Goal: Task Accomplishment & Management: Complete application form

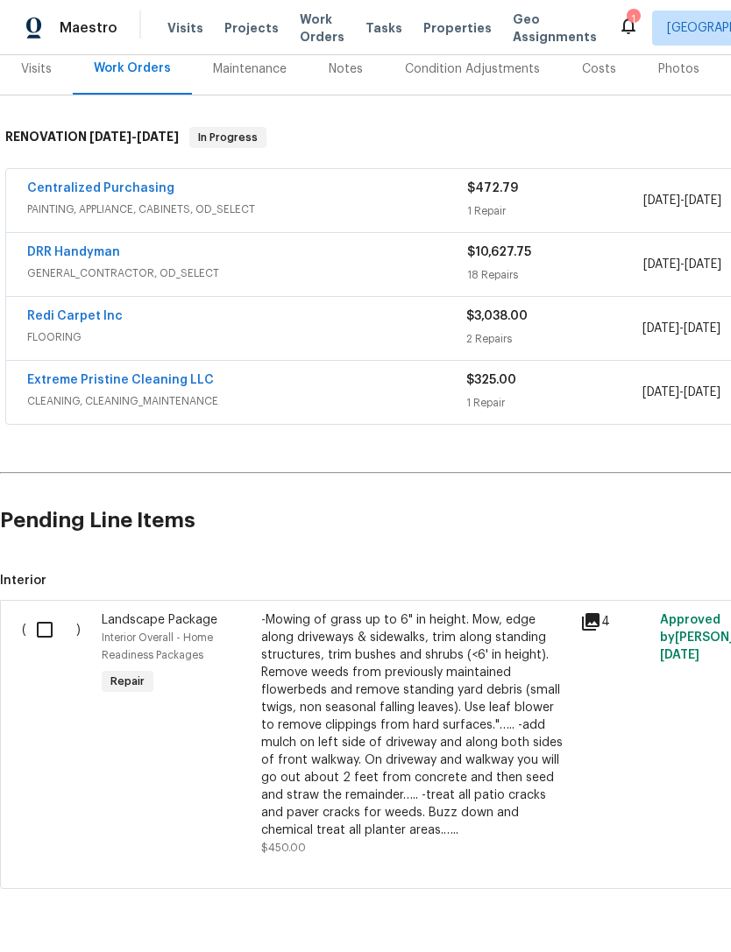
click at [64, 251] on link "DRR Handyman" at bounding box center [73, 252] width 93 height 12
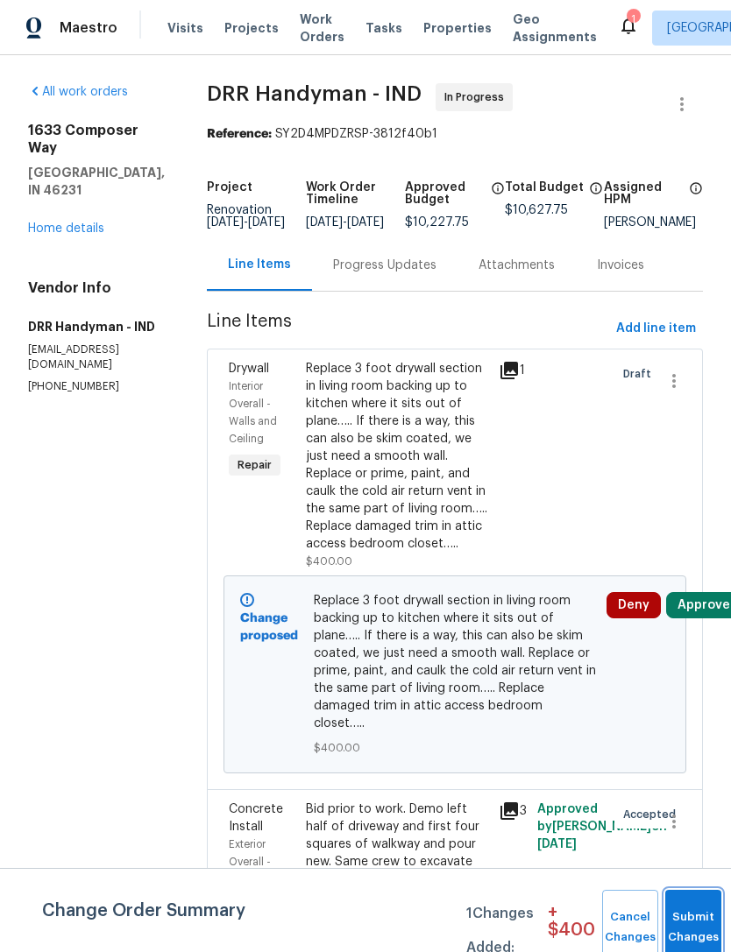
click at [684, 924] on button "Submit Changes" at bounding box center [693, 927] width 56 height 75
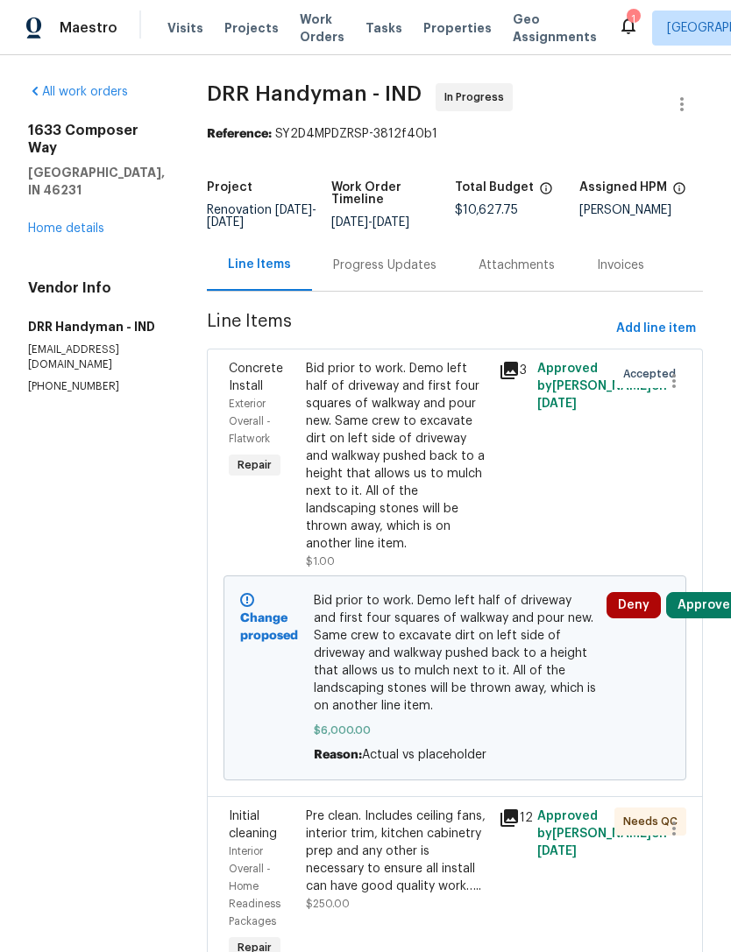
click at [48, 232] on link "Home details" at bounding box center [66, 229] width 76 height 12
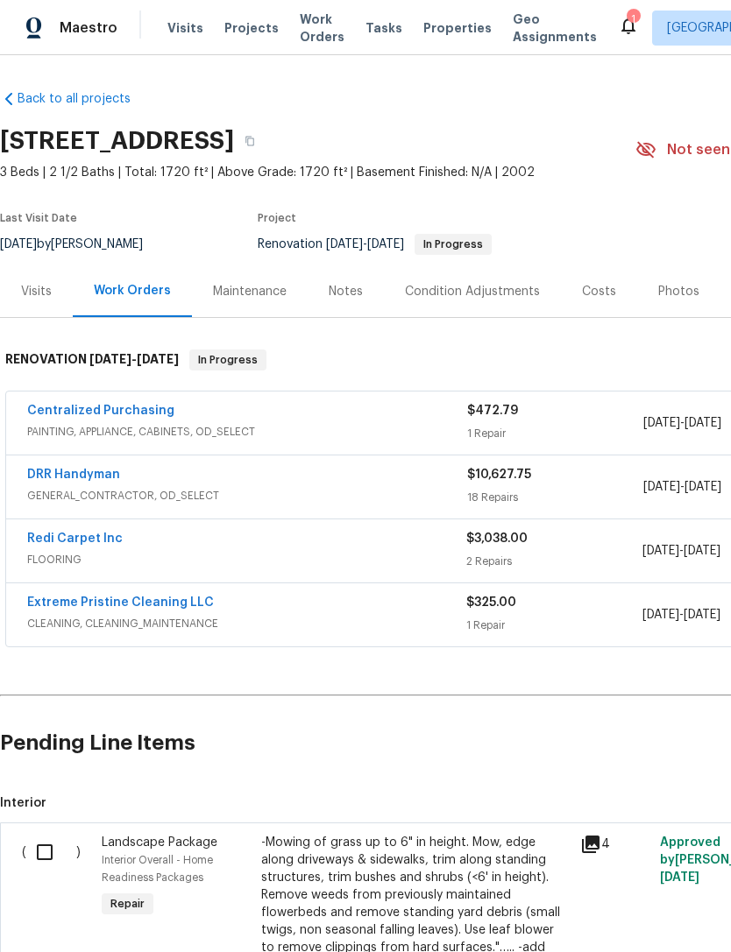
click at [54, 864] on input "checkbox" at bounding box center [51, 852] width 50 height 37
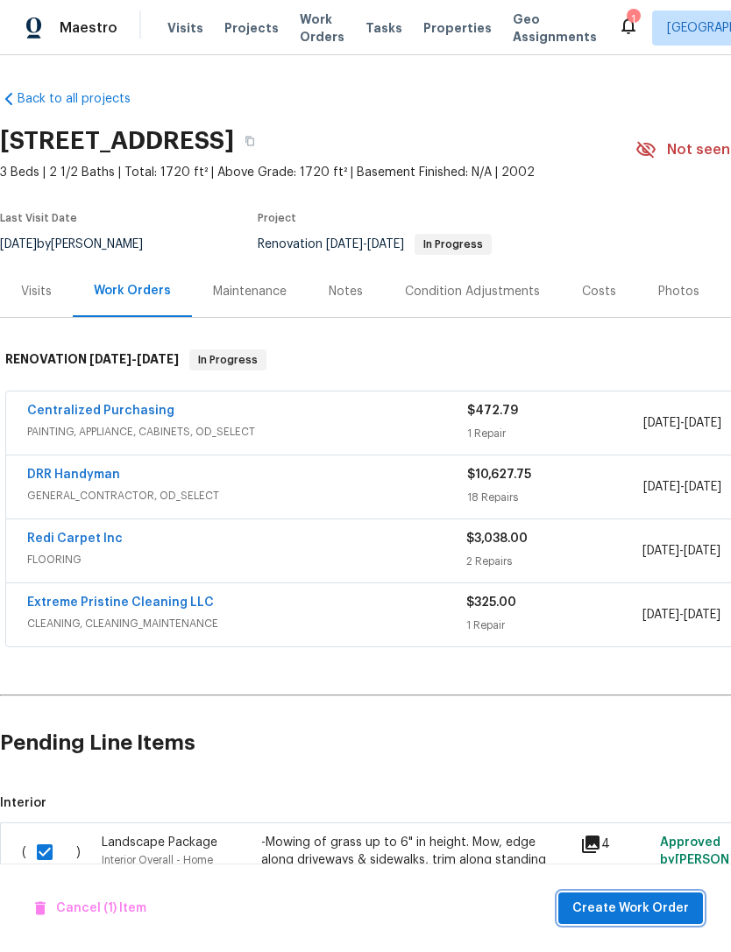
click at [664, 905] on span "Create Work Order" at bounding box center [630, 909] width 117 height 22
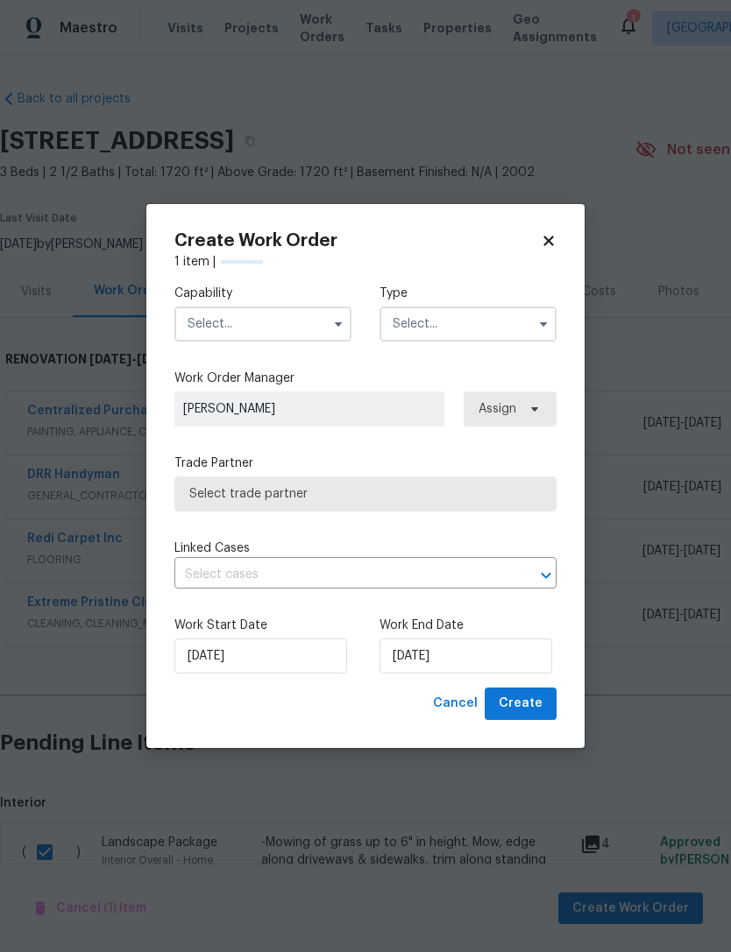
checkbox input "false"
click at [199, 490] on span "Select trade partner" at bounding box center [365, 494] width 352 height 18
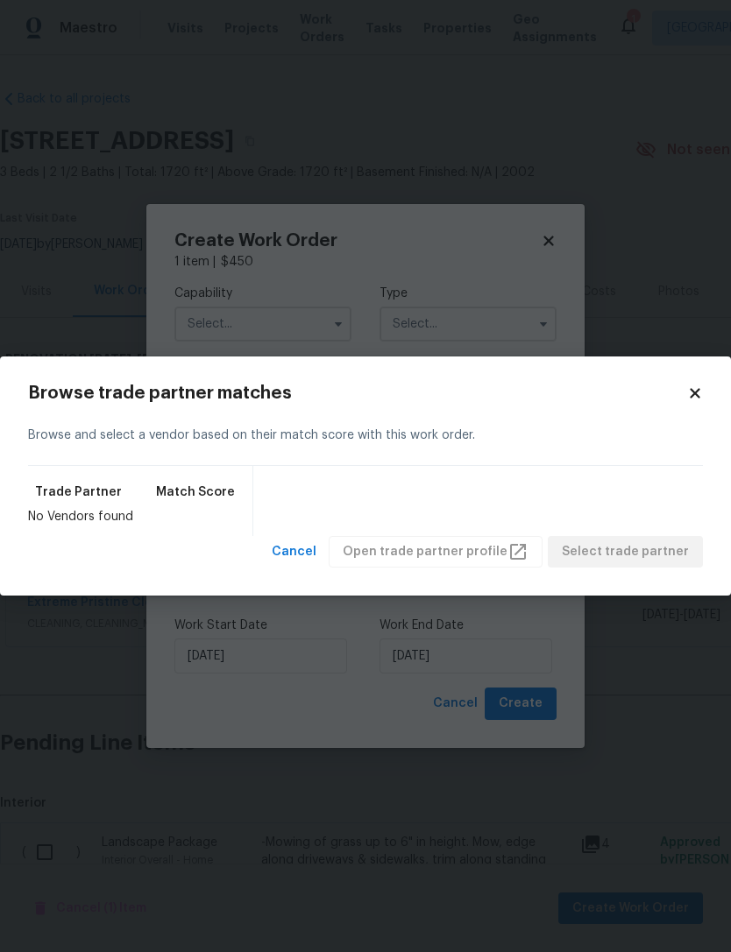
click at [679, 392] on h2 "Browse trade partner matches" at bounding box center [357, 394] width 659 height 18
click at [682, 391] on h2 "Browse trade partner matches" at bounding box center [357, 394] width 659 height 18
click at [697, 394] on icon at bounding box center [695, 393] width 10 height 10
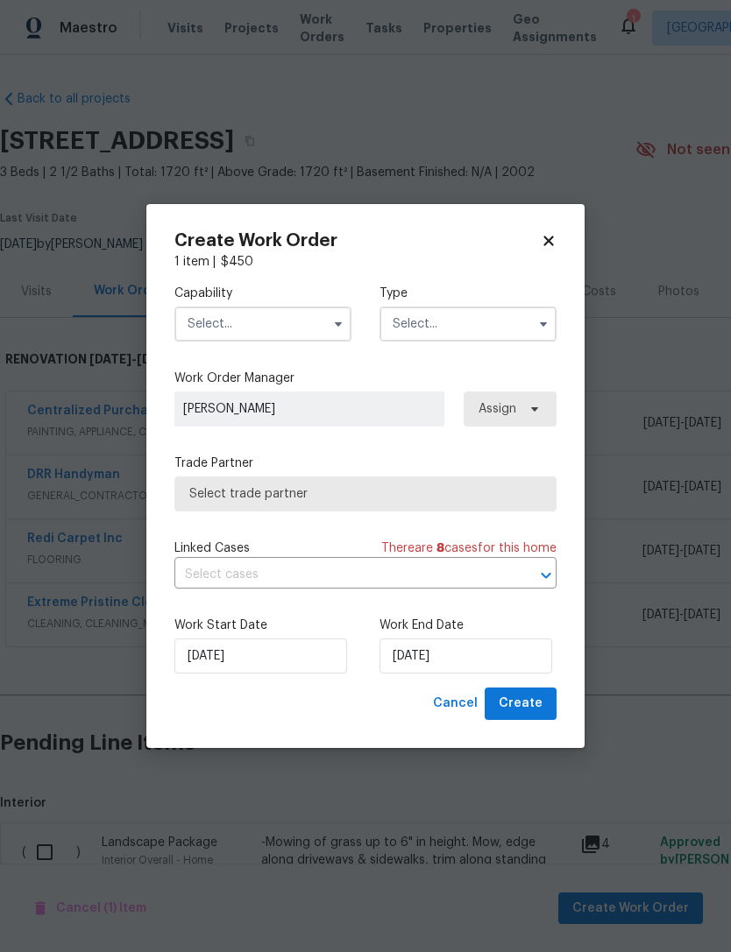
click at [200, 316] on input "text" at bounding box center [262, 324] width 177 height 35
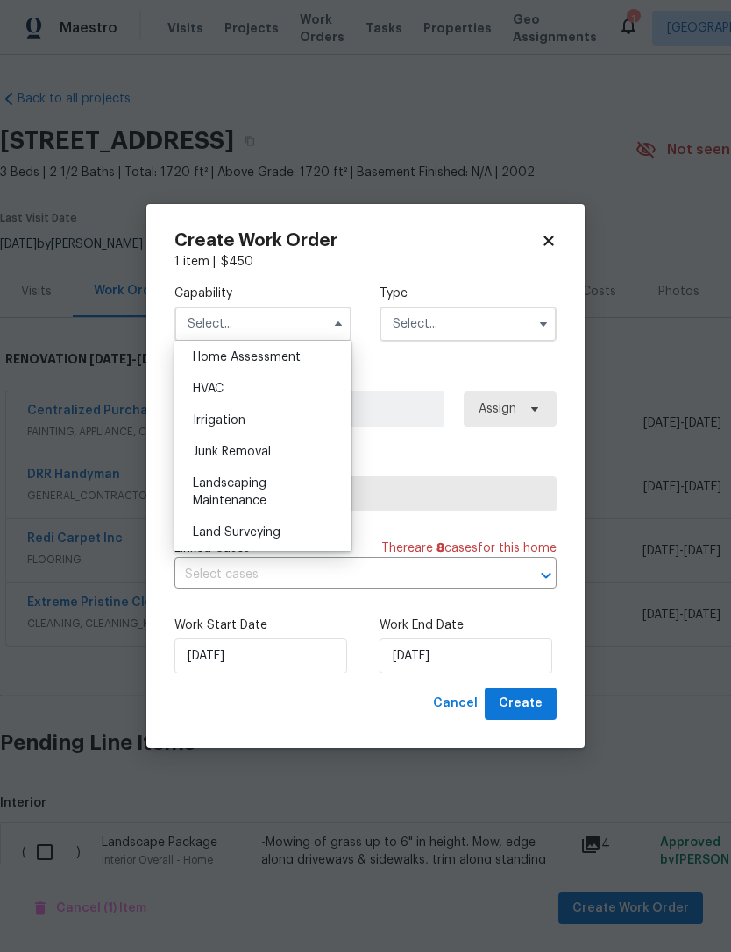
scroll to position [1074, 0]
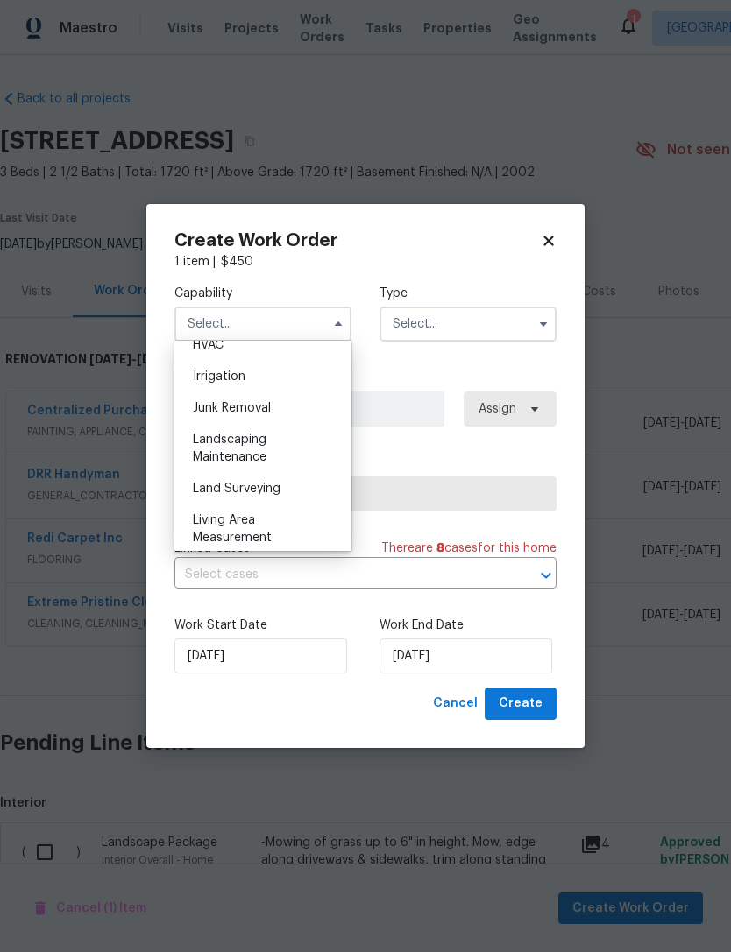
click at [200, 457] on span "Landscaping Maintenance" at bounding box center [230, 449] width 74 height 30
type input "Landscaping Maintenance"
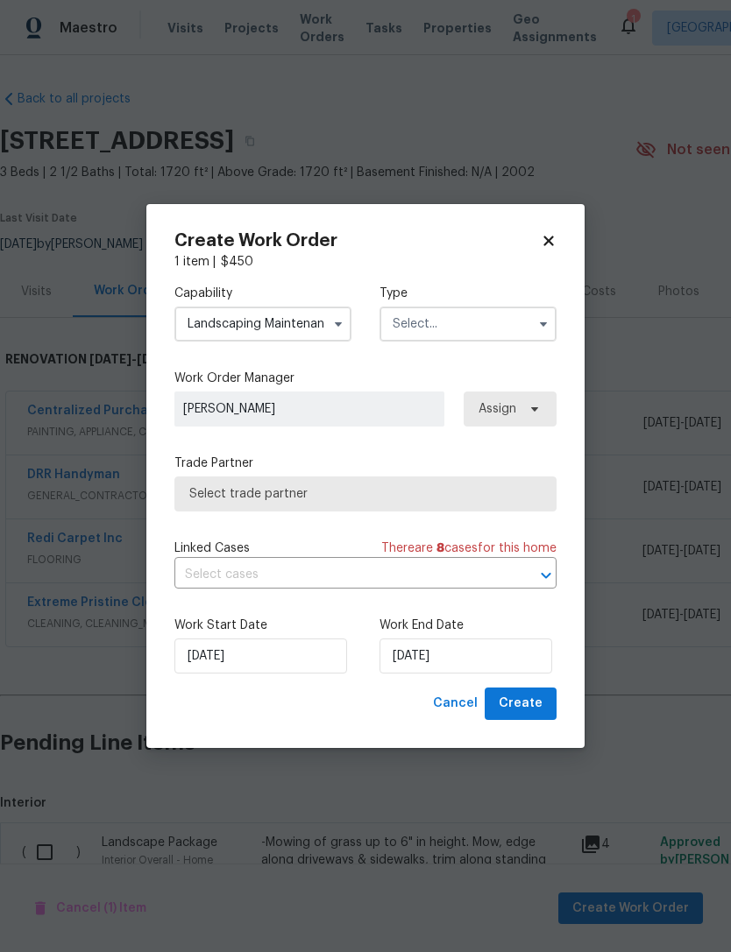
click at [483, 325] on input "text" at bounding box center [467, 324] width 177 height 35
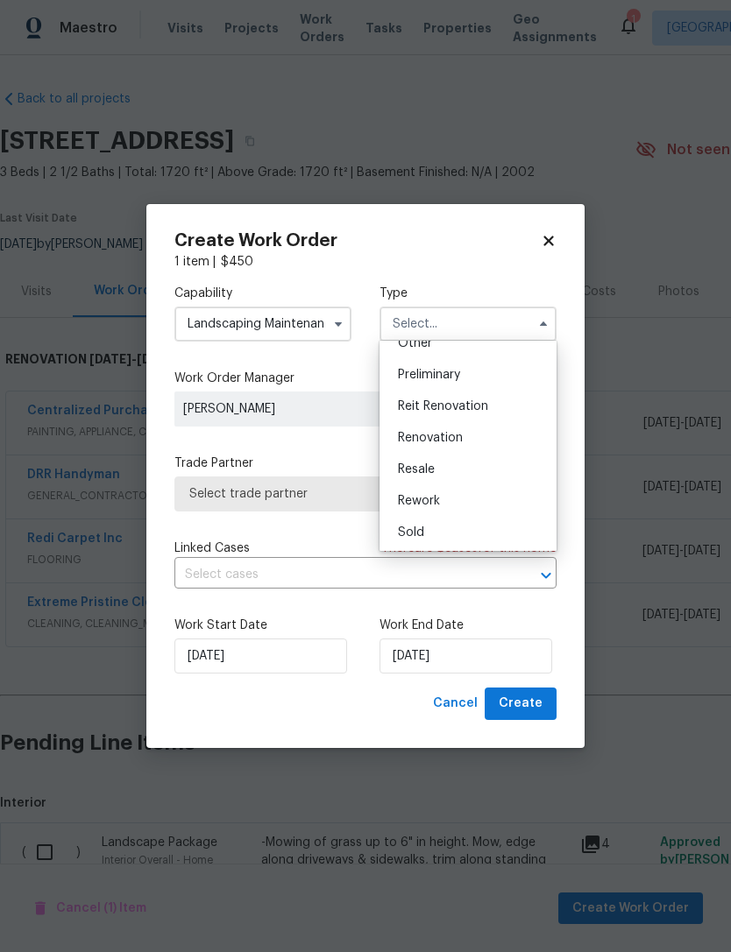
scroll to position [367, 0]
click at [477, 435] on div "Renovation" at bounding box center [468, 436] width 168 height 32
type input "Renovation"
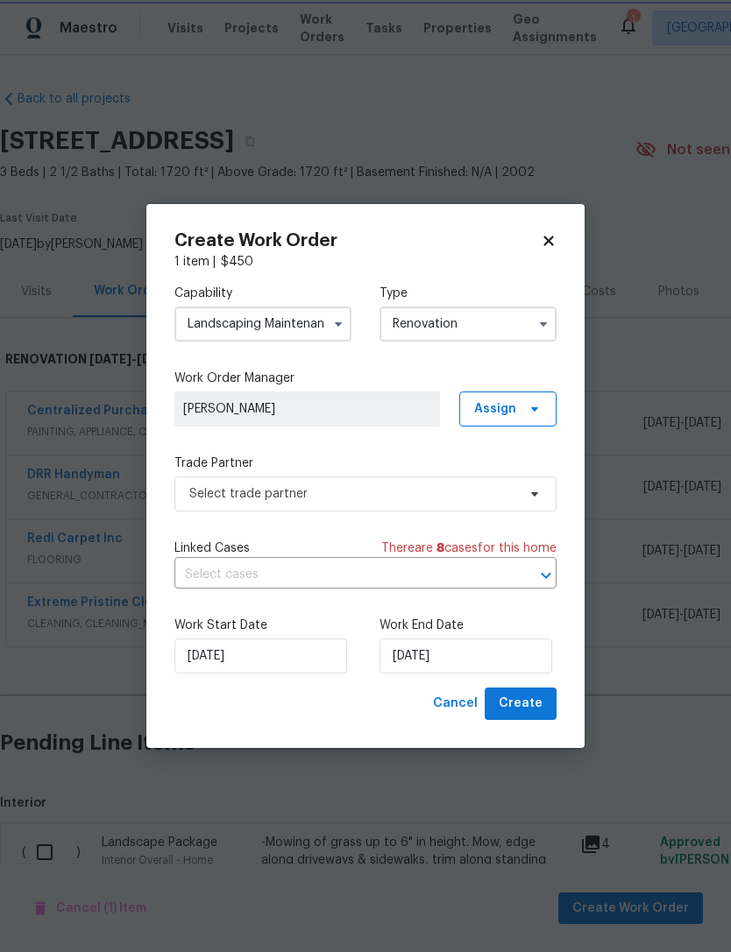
scroll to position [0, 0]
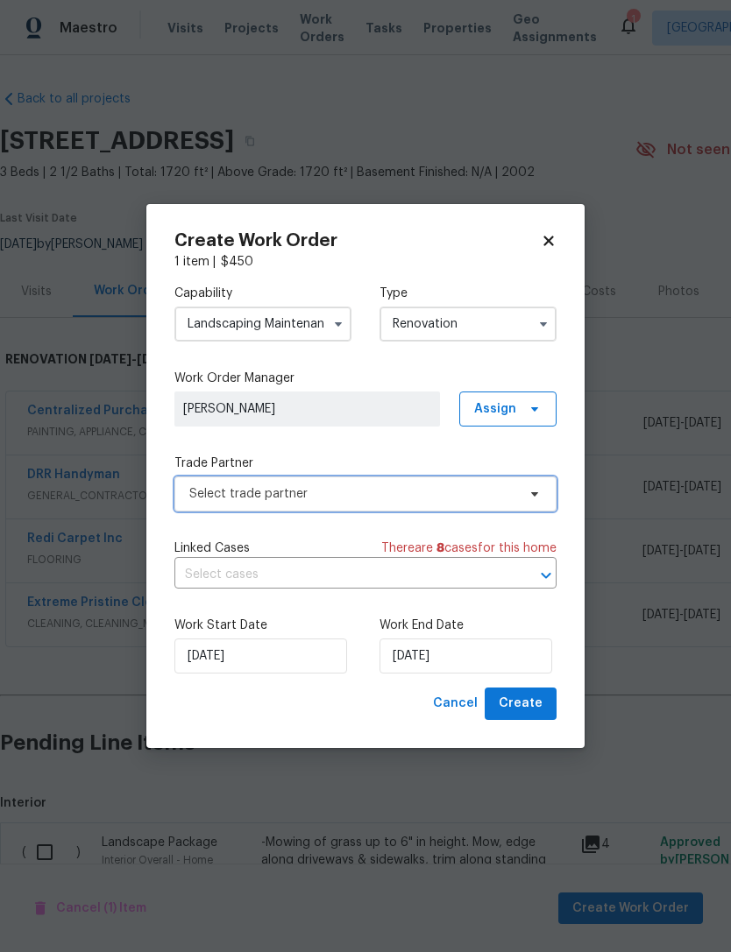
click at [210, 496] on span "Select trade partner" at bounding box center [352, 494] width 327 height 18
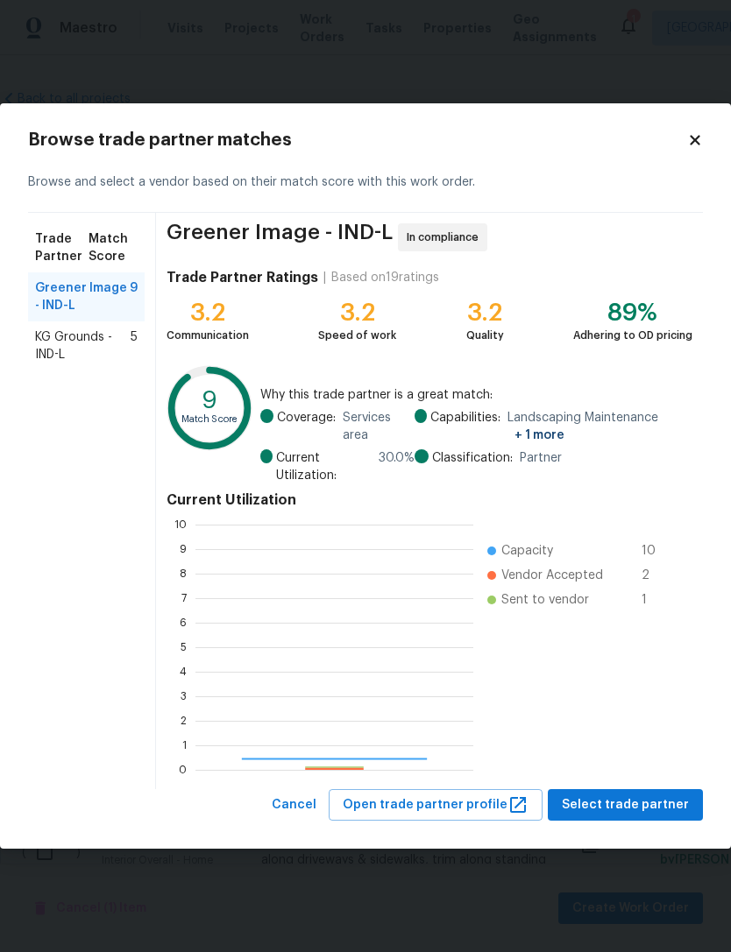
scroll to position [245, 278]
click at [59, 305] on span "Greener Image - IND-L" at bounding box center [82, 297] width 95 height 35
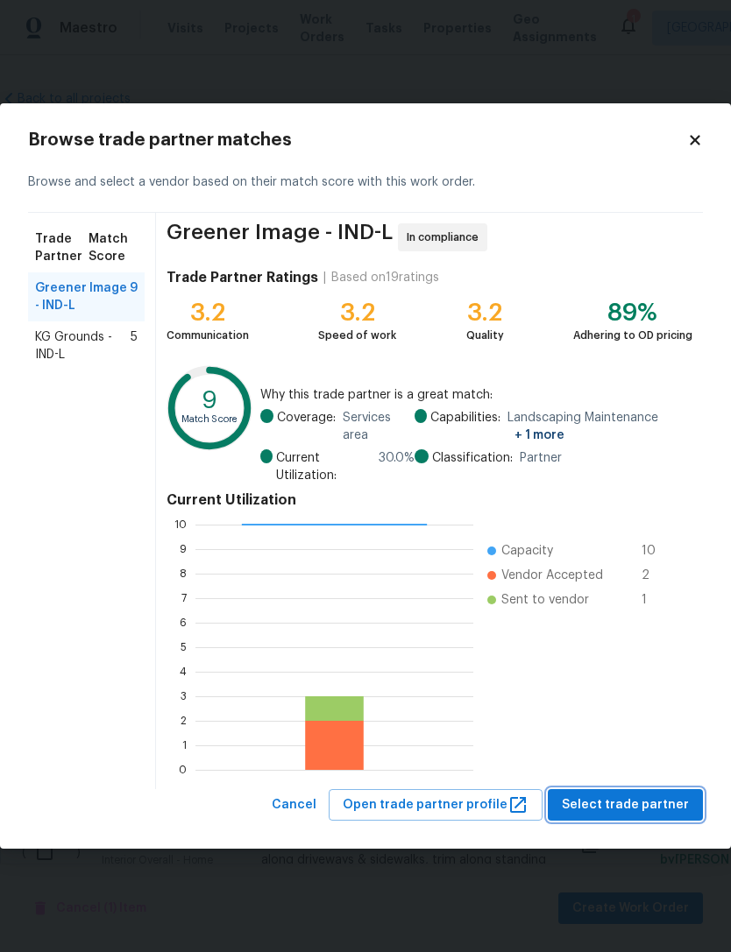
click at [648, 813] on span "Select trade partner" at bounding box center [625, 806] width 127 height 22
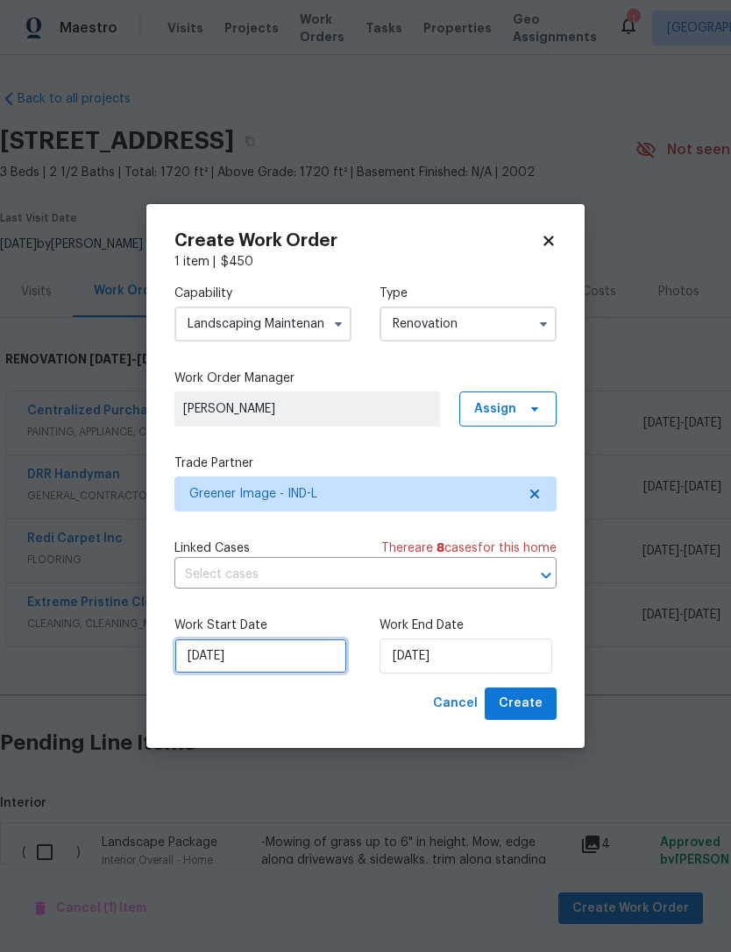
click at [260, 665] on input "[DATE]" at bounding box center [260, 656] width 173 height 35
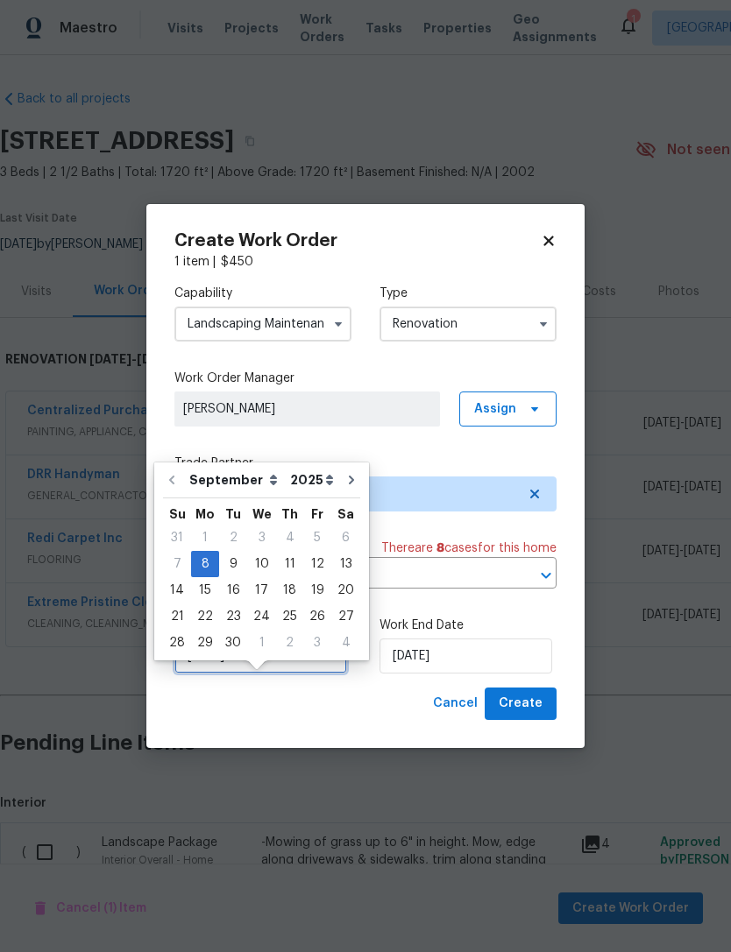
scroll to position [32, 0]
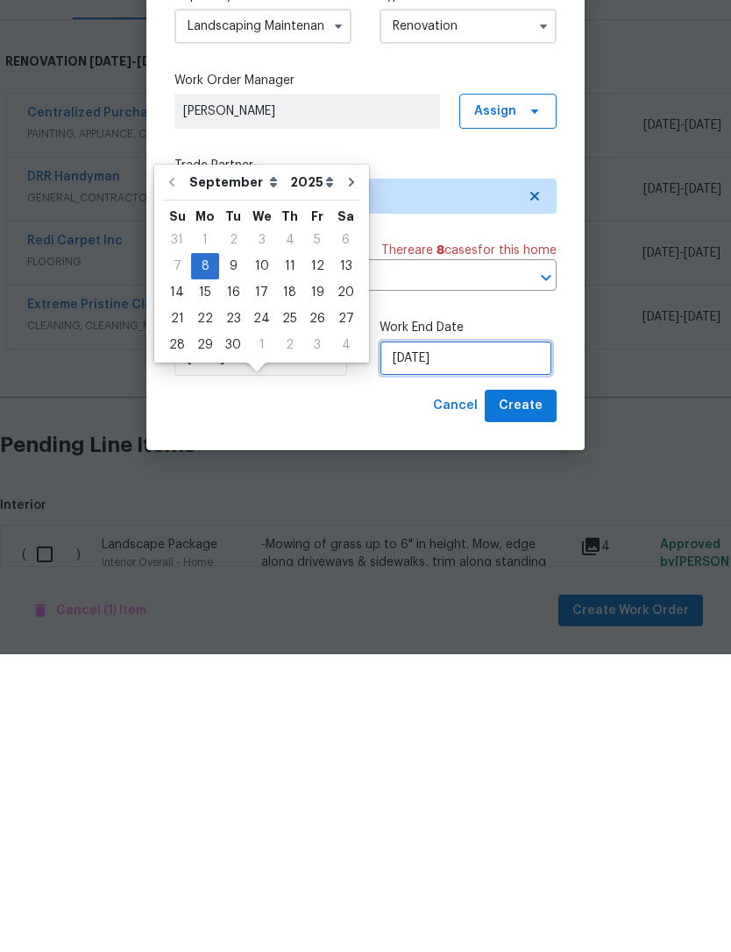
click at [493, 639] on input "[DATE]" at bounding box center [465, 656] width 173 height 35
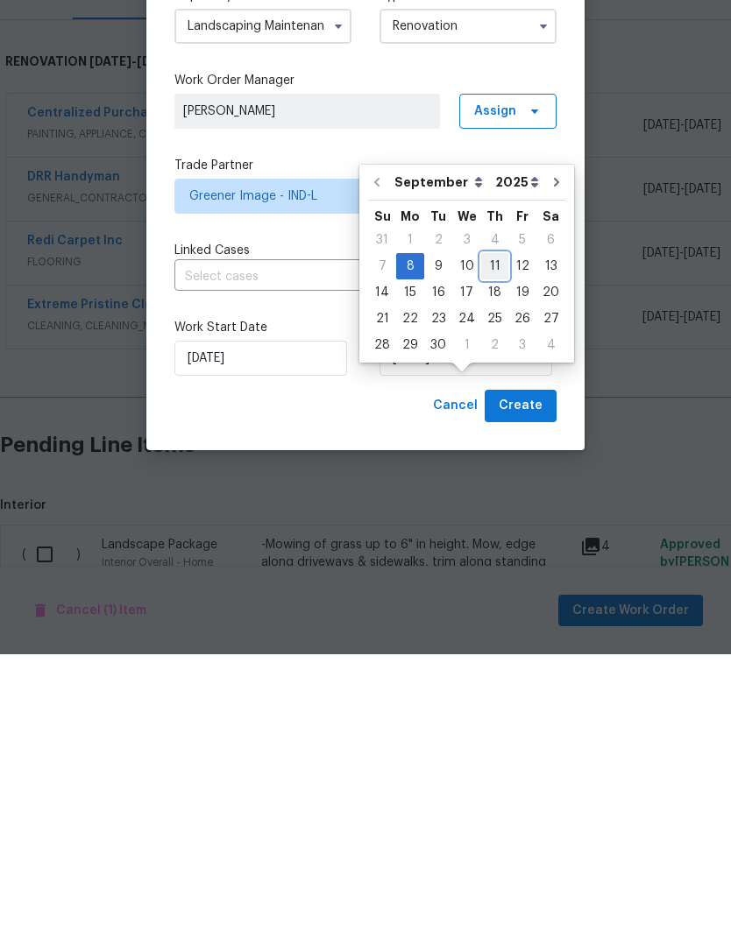
click at [488, 552] on div "11" at bounding box center [494, 564] width 27 height 25
type input "[DATE]"
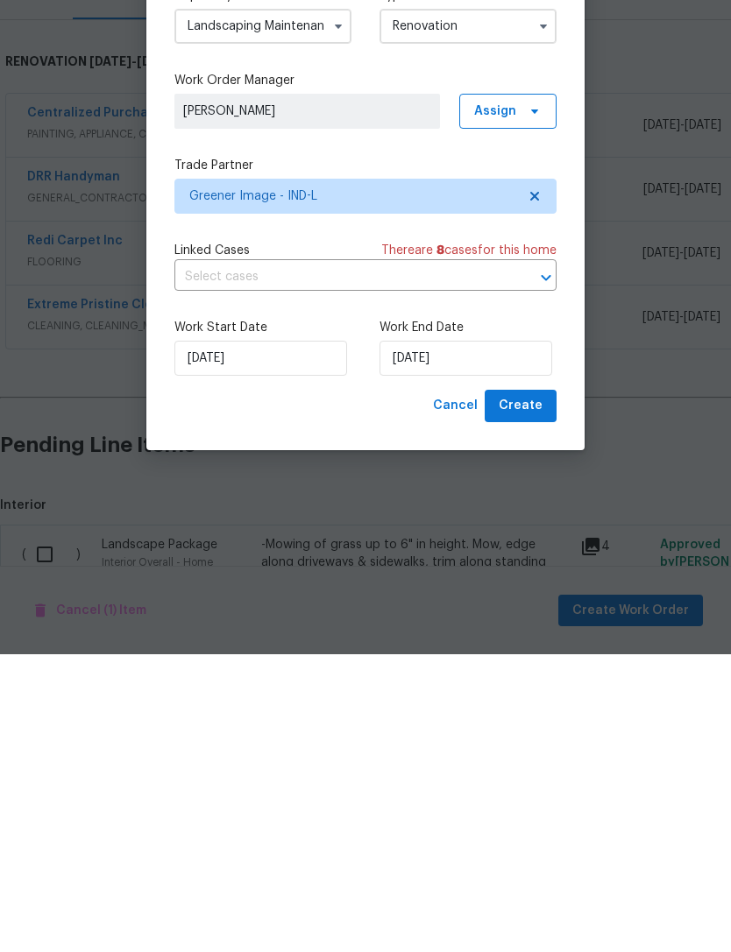
scroll to position [56, 0]
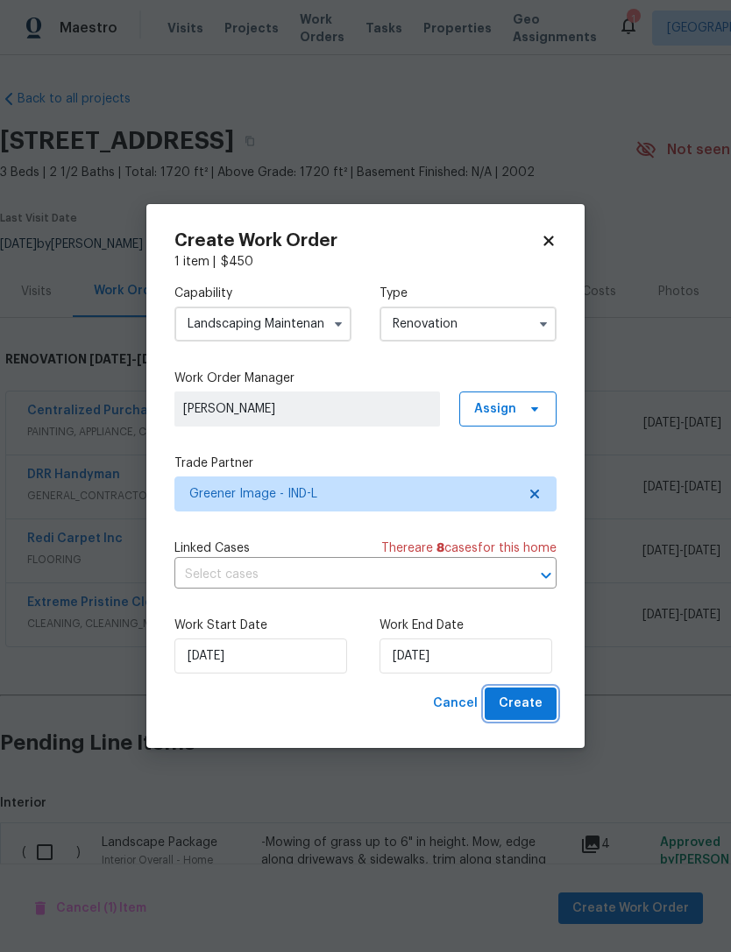
click at [540, 704] on span "Create" at bounding box center [521, 704] width 44 height 22
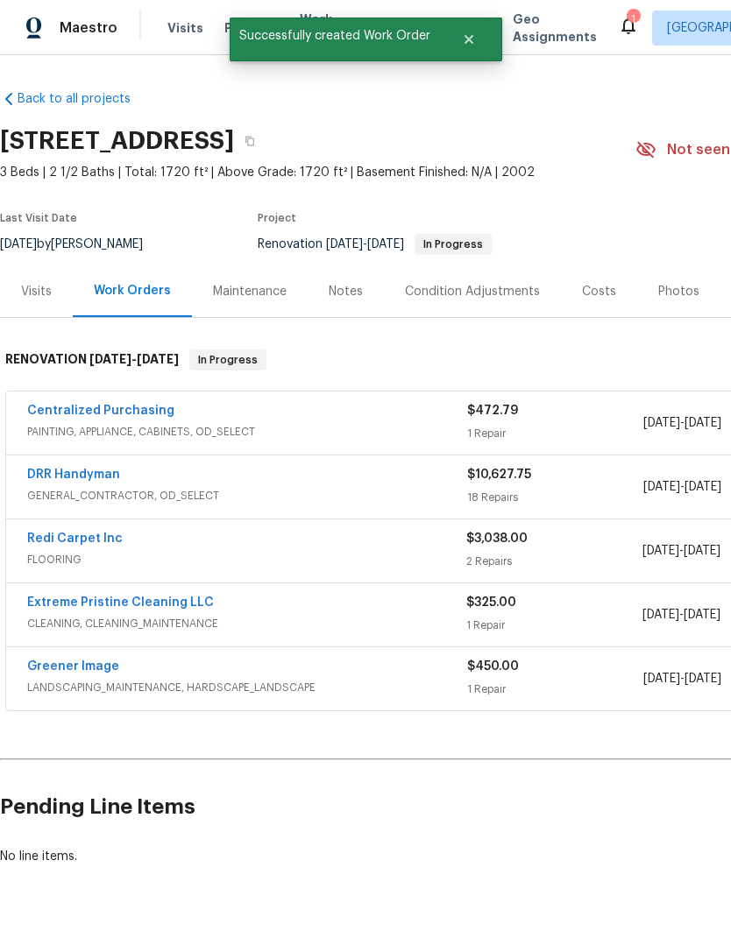
click at [89, 679] on span "LANDSCAPING_MAINTENANCE, HARDSCAPE_LANDSCAPE" at bounding box center [247, 688] width 440 height 18
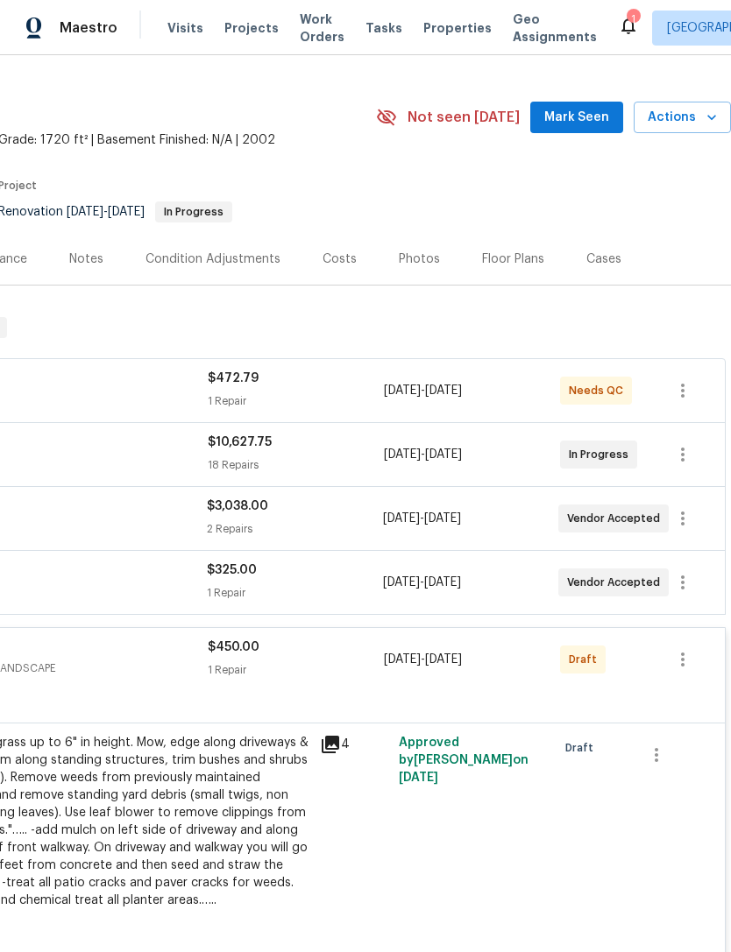
scroll to position [33, 259]
click at [679, 648] on icon "button" at bounding box center [682, 658] width 21 height 21
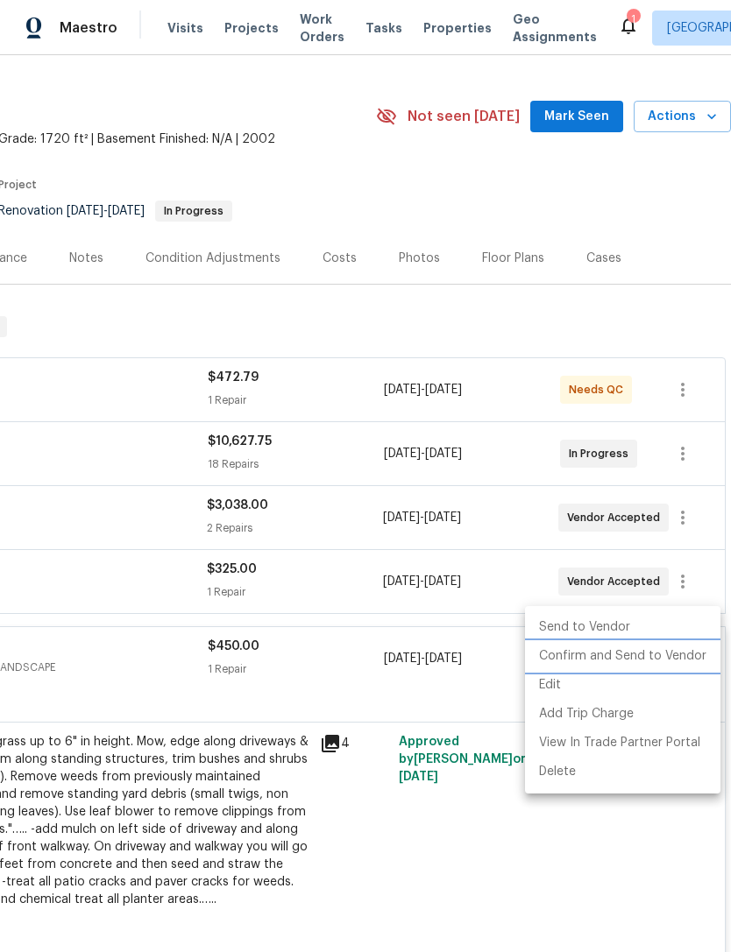
click at [627, 660] on li "Confirm and Send to Vendor" at bounding box center [622, 656] width 195 height 29
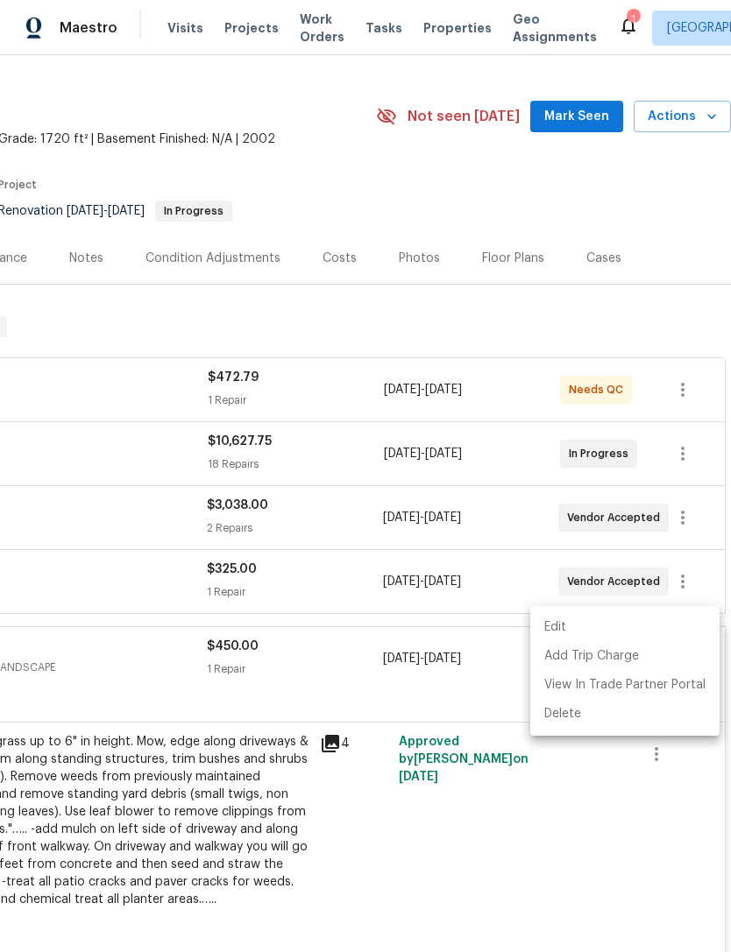
click at [96, 637] on div at bounding box center [365, 476] width 731 height 952
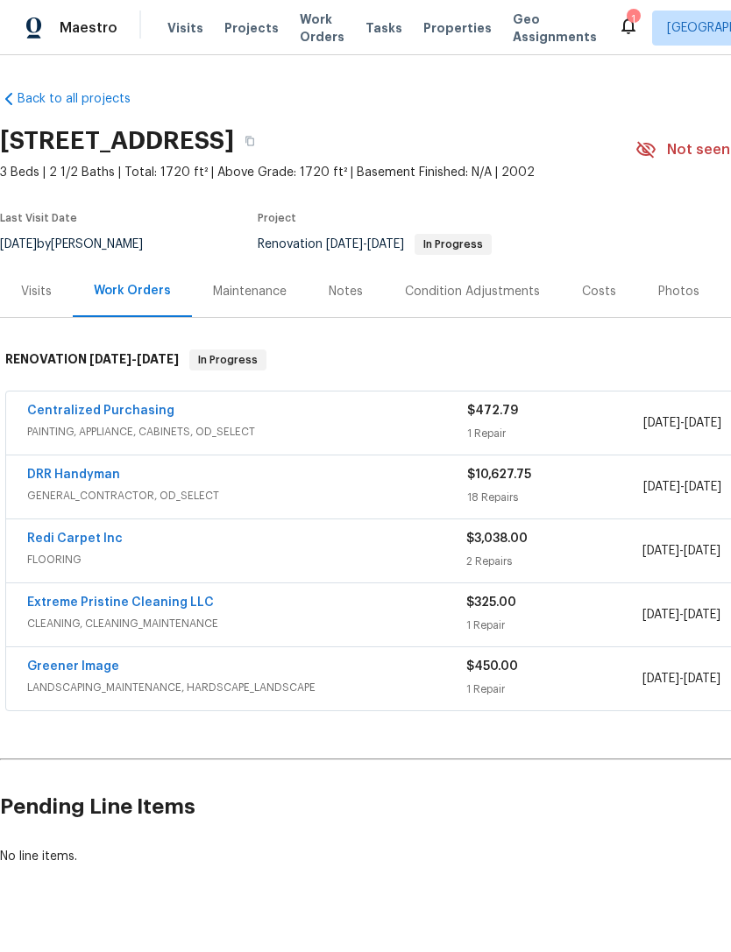
scroll to position [0, 0]
click at [71, 661] on link "Greener Image" at bounding box center [73, 667] width 92 height 12
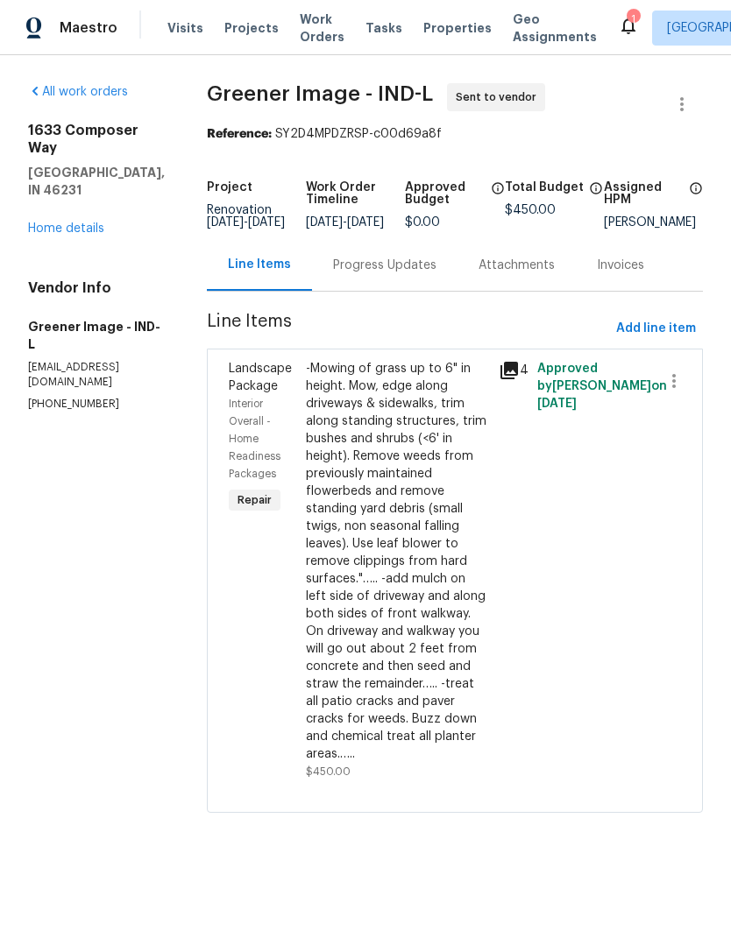
click at [346, 274] on div "Progress Updates" at bounding box center [384, 266] width 103 height 18
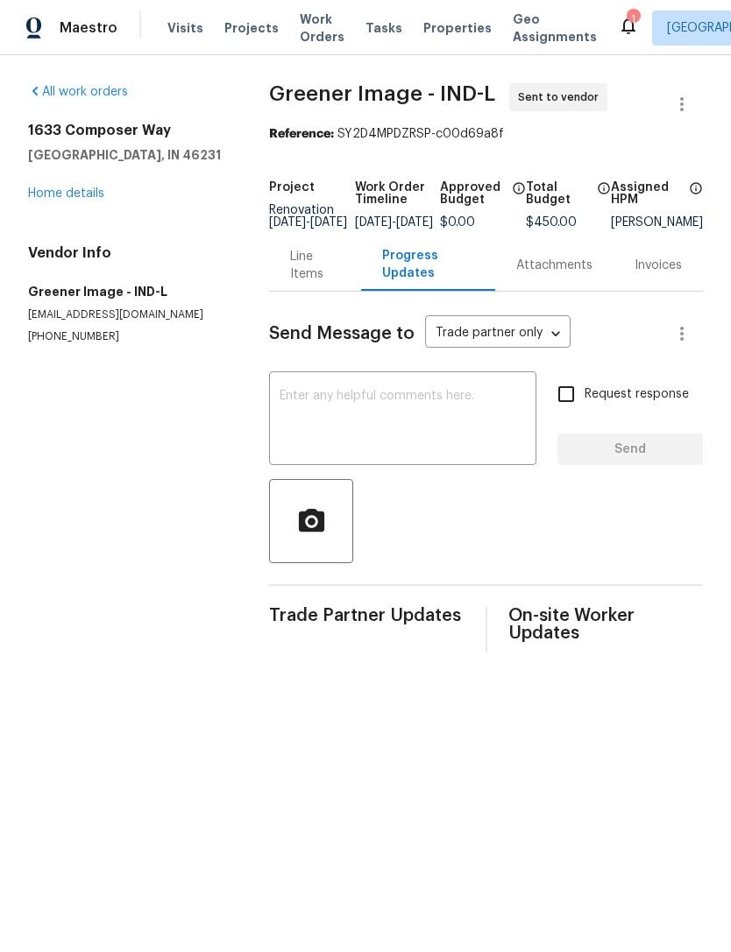
click at [293, 407] on textarea at bounding box center [403, 420] width 246 height 61
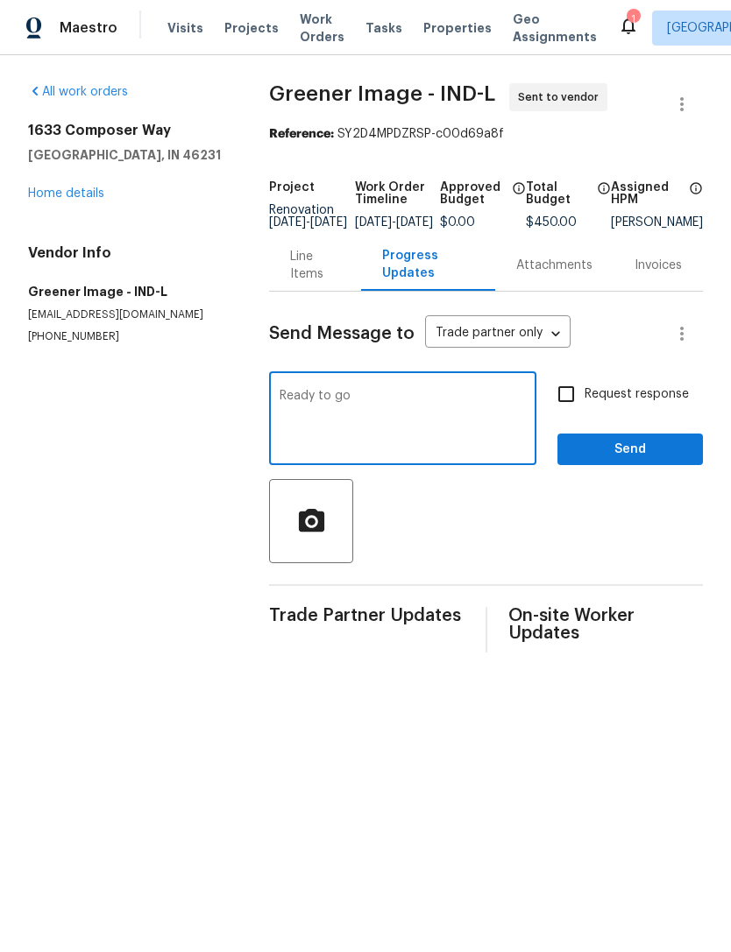
type textarea "Ready to go"
click at [625, 461] on span "Send" at bounding box center [629, 450] width 117 height 22
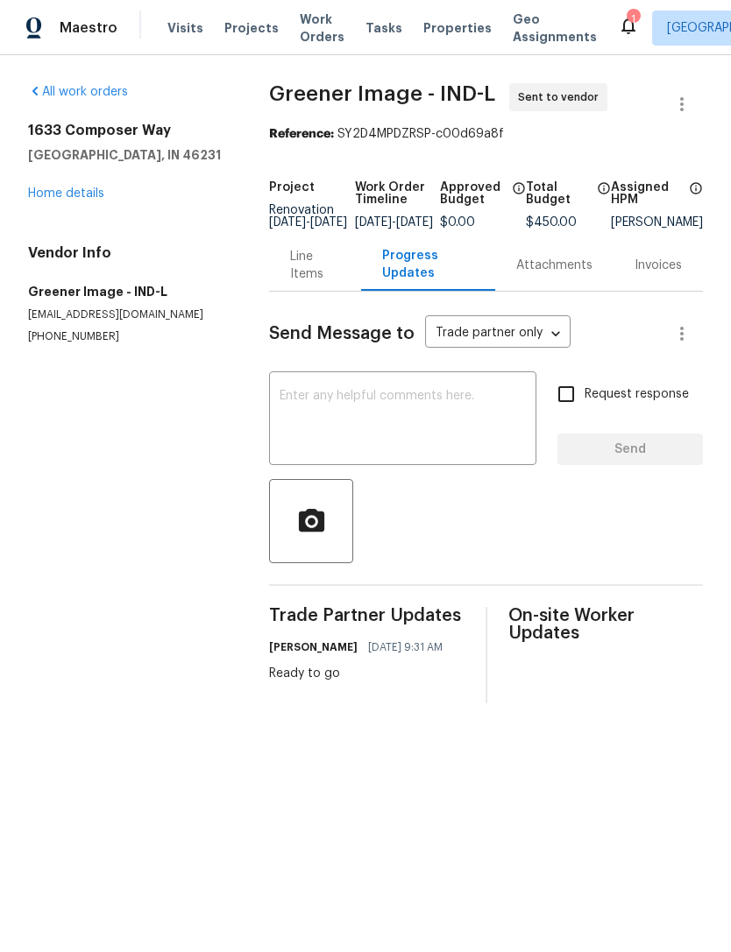
click at [62, 197] on link "Home details" at bounding box center [66, 194] width 76 height 12
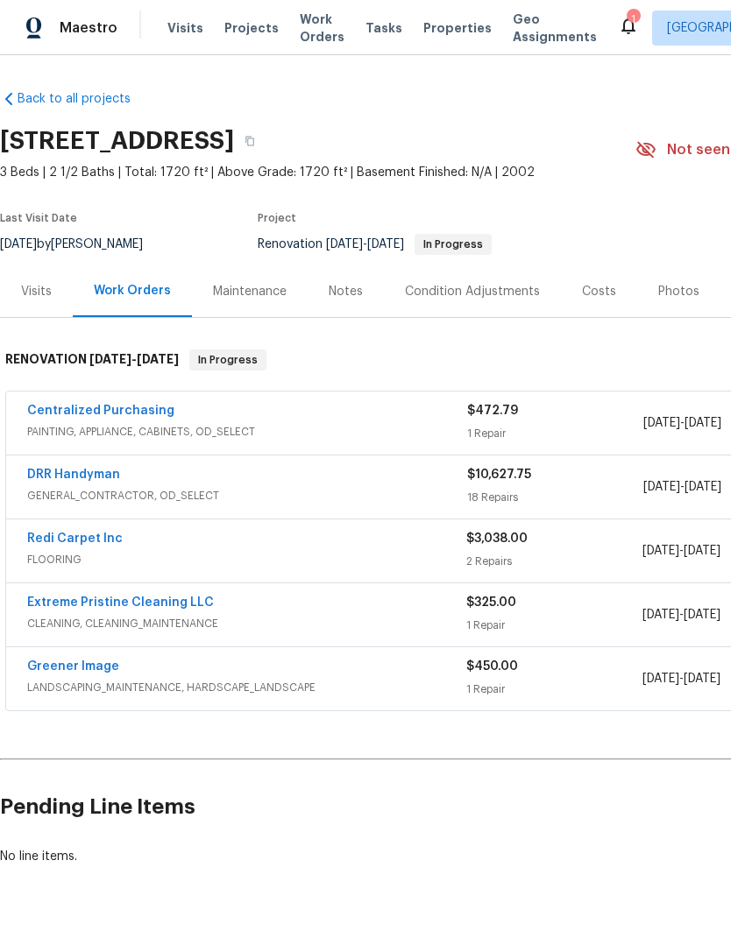
click at [46, 555] on span "FLOORING" at bounding box center [246, 560] width 439 height 18
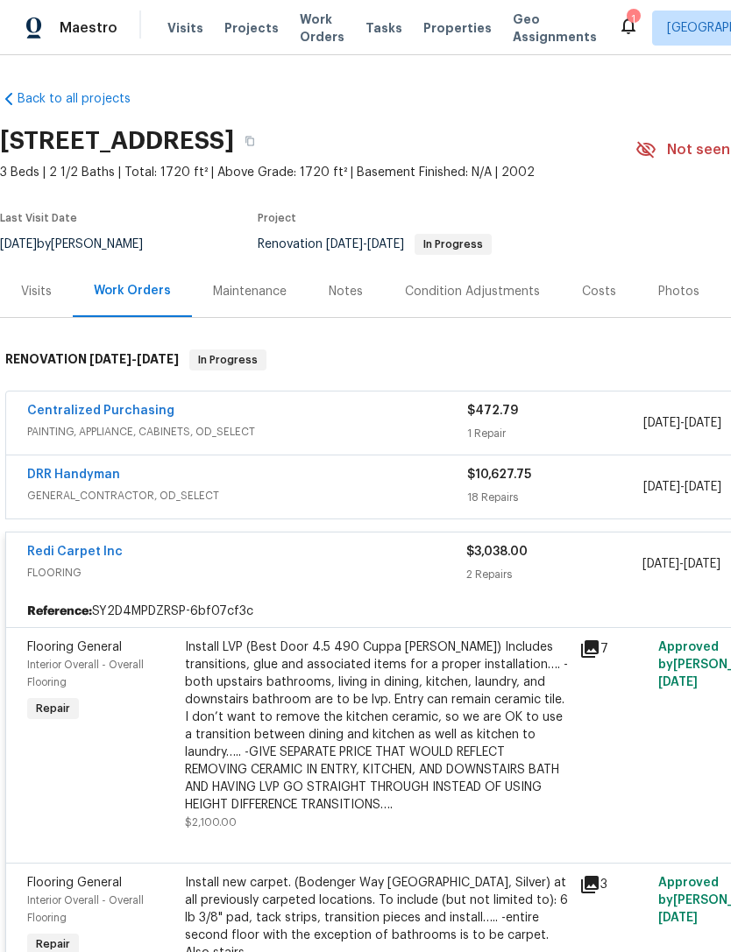
click at [52, 554] on link "Redi Carpet Inc" at bounding box center [75, 552] width 96 height 12
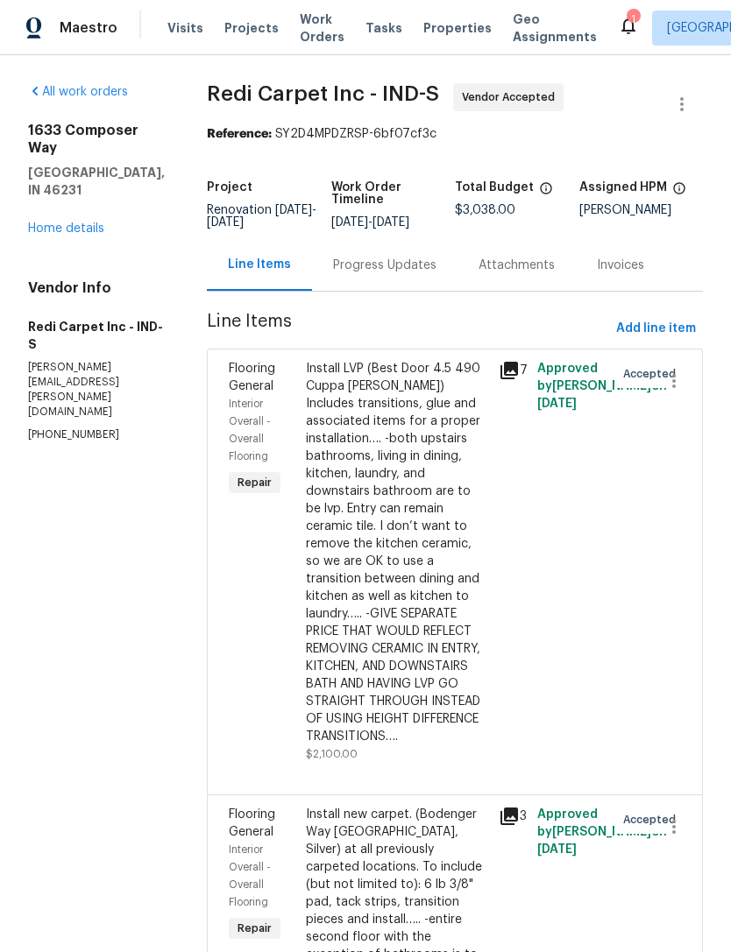
click at [381, 263] on div "Progress Updates" at bounding box center [384, 266] width 103 height 18
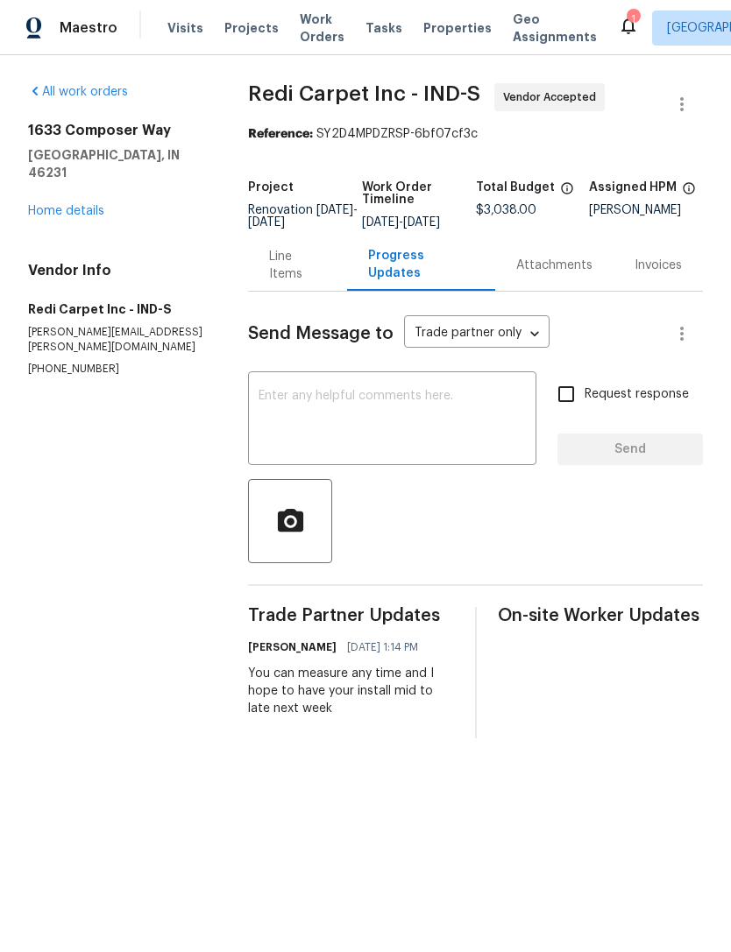
click at [294, 283] on div "Line Items" at bounding box center [297, 265] width 57 height 35
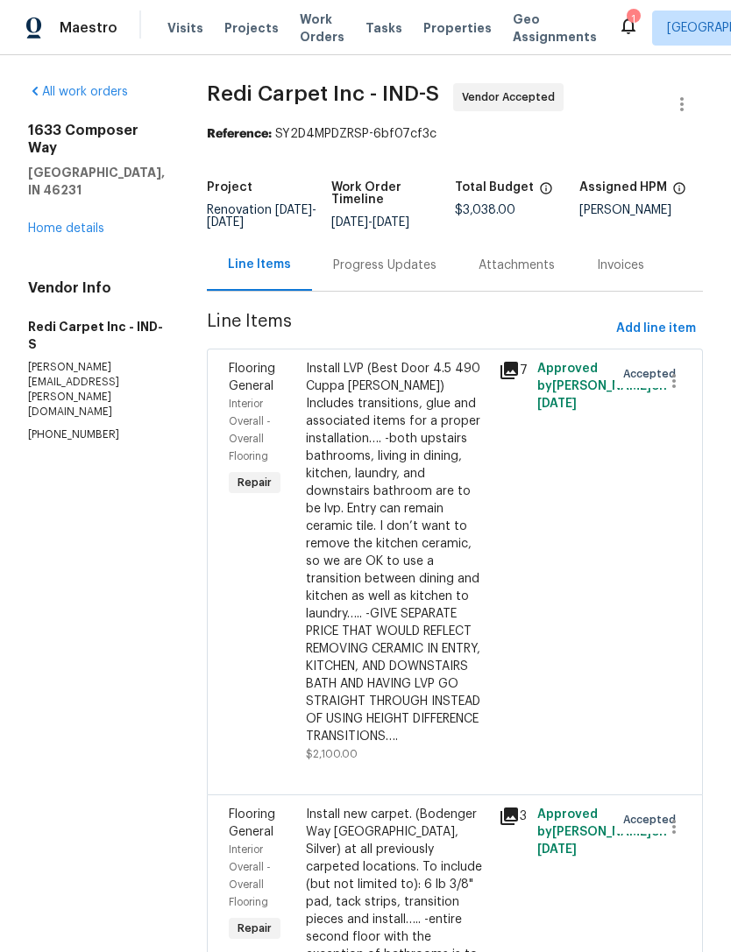
click at [374, 271] on div "Progress Updates" at bounding box center [384, 266] width 103 height 18
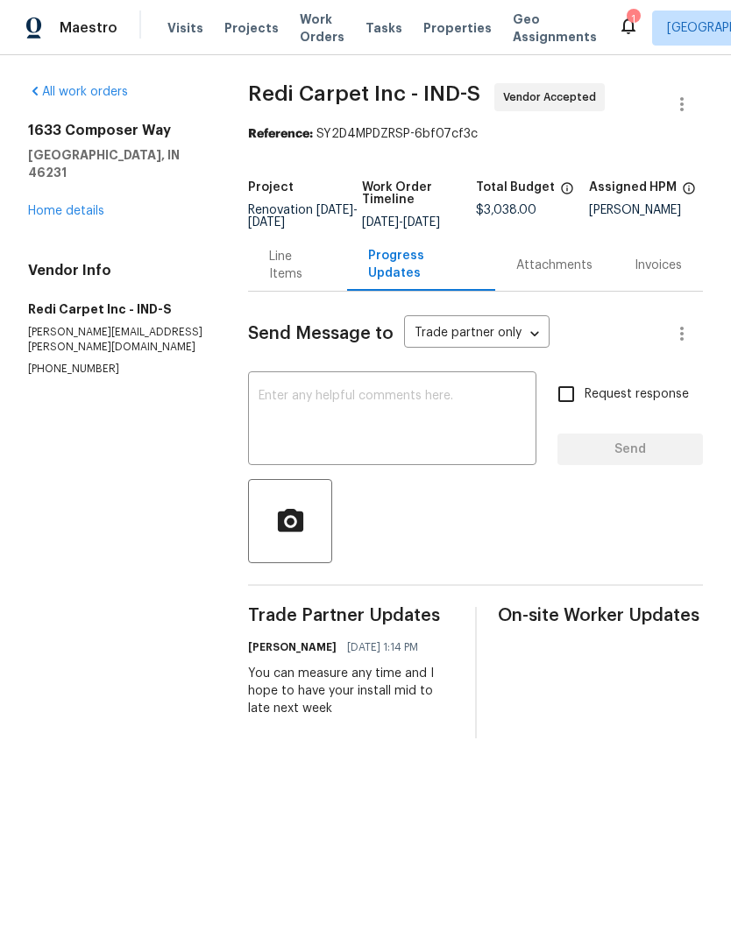
click at [310, 406] on textarea at bounding box center [391, 420] width 267 height 61
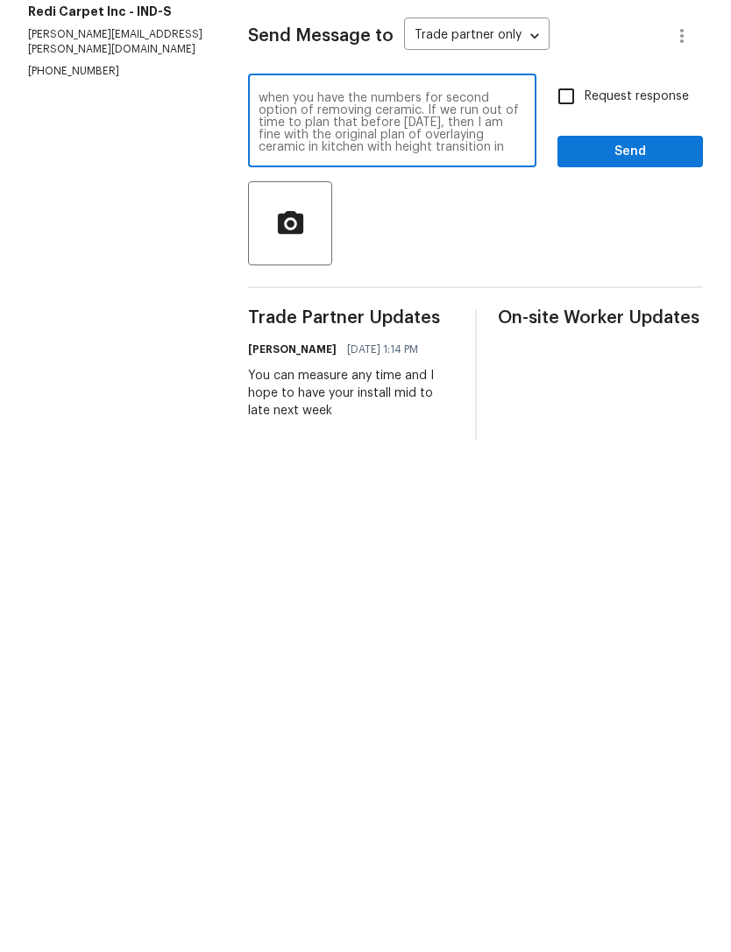
scroll to position [25, 0]
click at [424, 390] on textarea "You can go Wednesday on this. Please txt or call when you have the numbers for …" at bounding box center [391, 420] width 267 height 61
type textarea "You can go [DATE] on this. Please txt or call when you have the numbers for sec…"
click at [655, 439] on span "Send" at bounding box center [629, 450] width 117 height 22
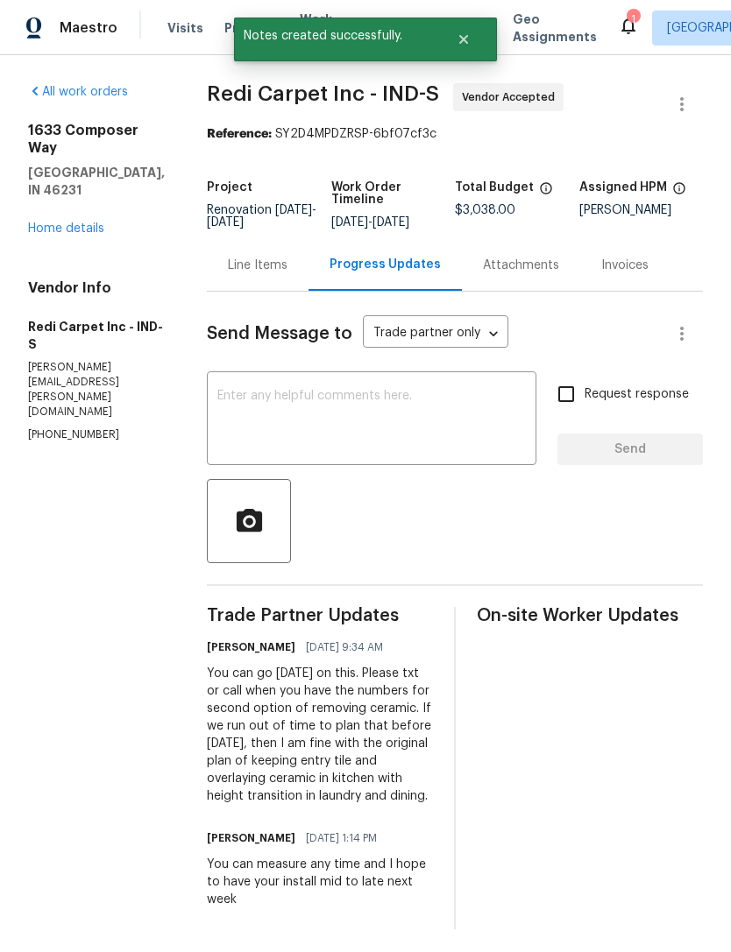
scroll to position [0, 0]
click at [53, 223] on link "Home details" at bounding box center [66, 229] width 76 height 12
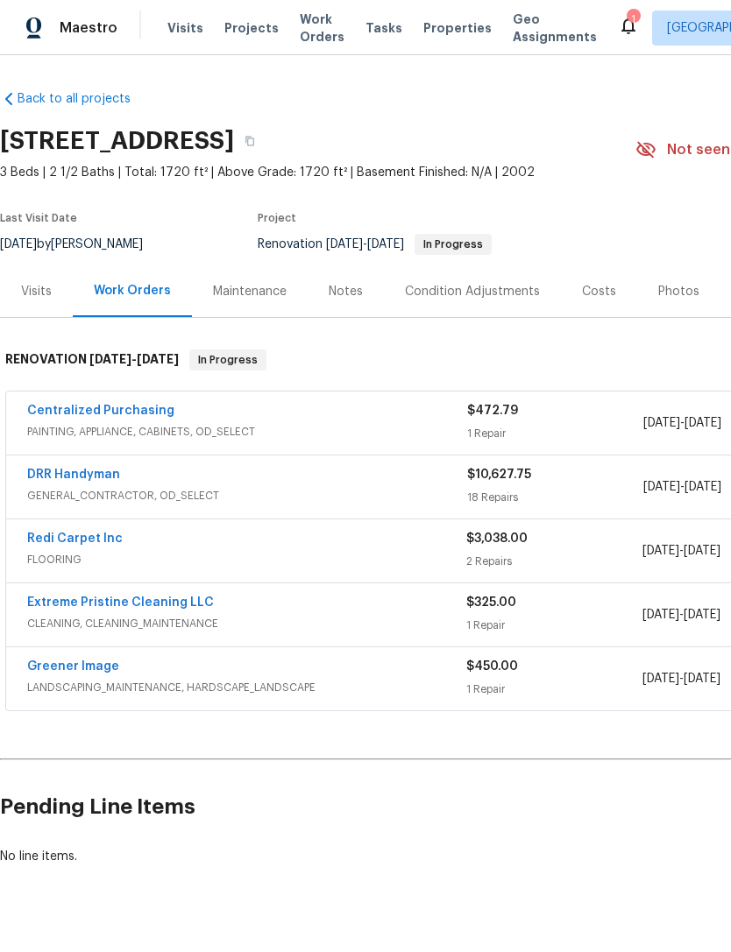
click at [50, 607] on link "Extreme Pristine Cleaning LLC" at bounding box center [120, 603] width 187 height 12
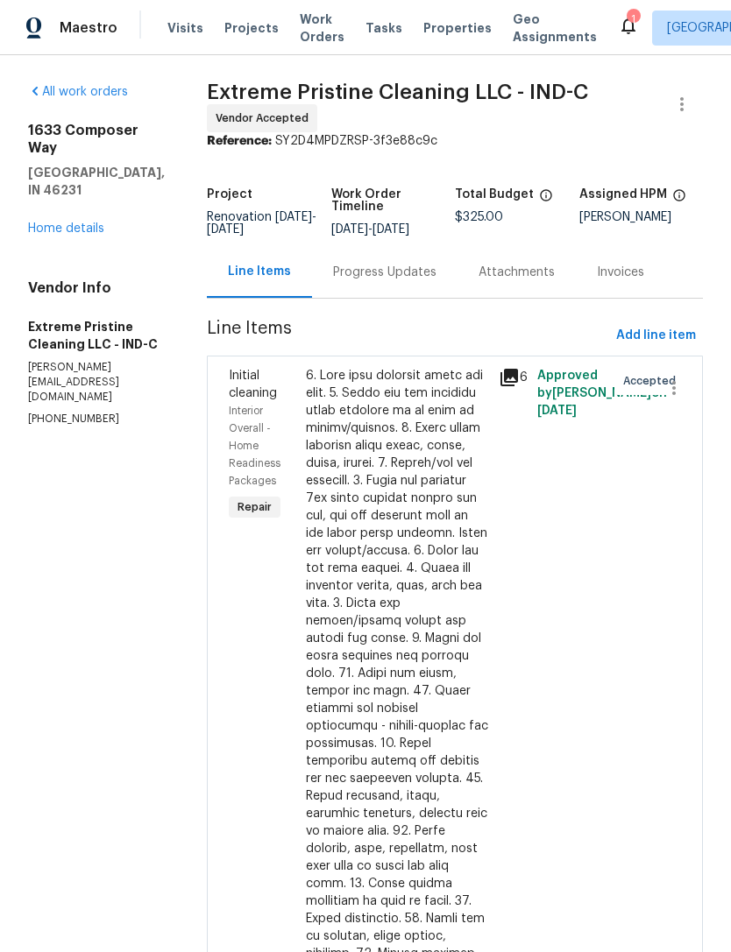
click at [400, 281] on div "Progress Updates" at bounding box center [384, 273] width 103 height 18
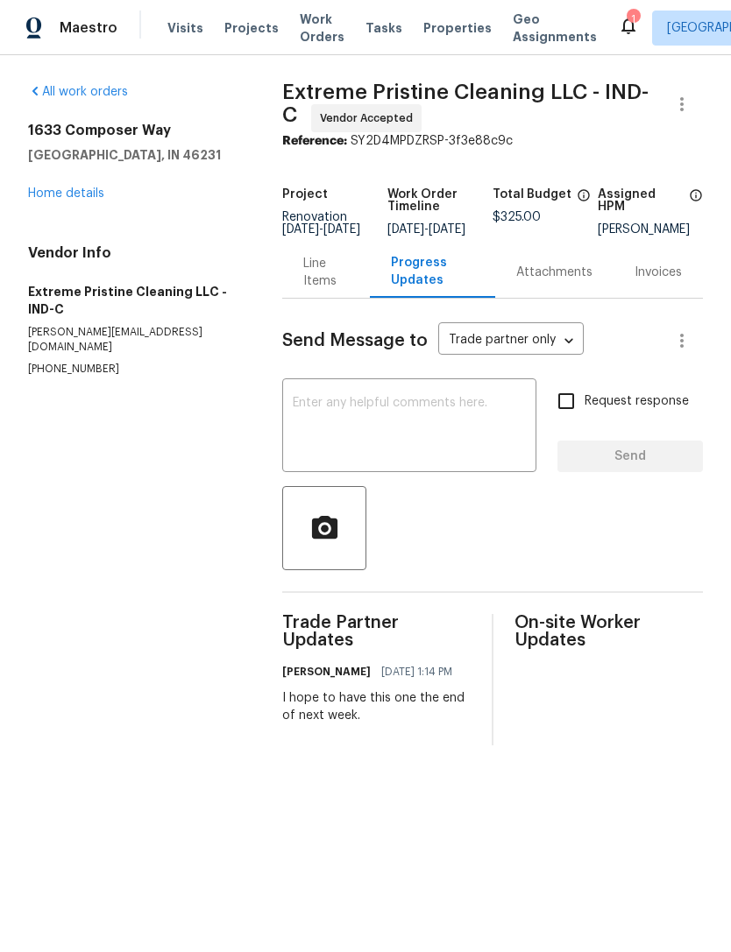
click at [319, 400] on div "x ​" at bounding box center [409, 427] width 254 height 89
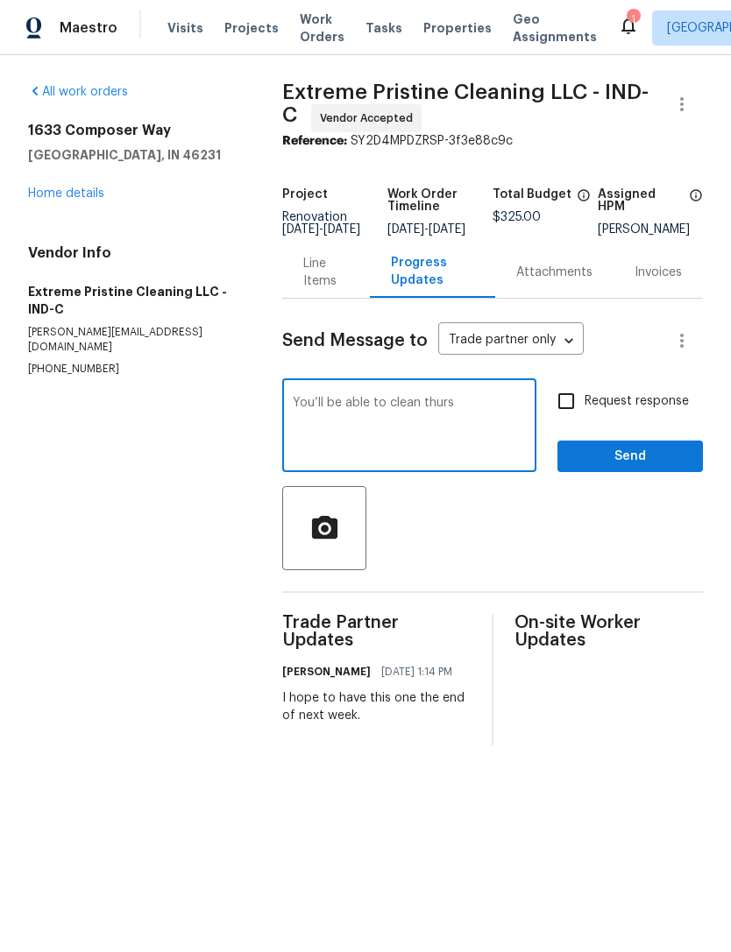
type textarea "You’ll be able to clean thurs"
click at [643, 467] on span "Send" at bounding box center [629, 457] width 117 height 22
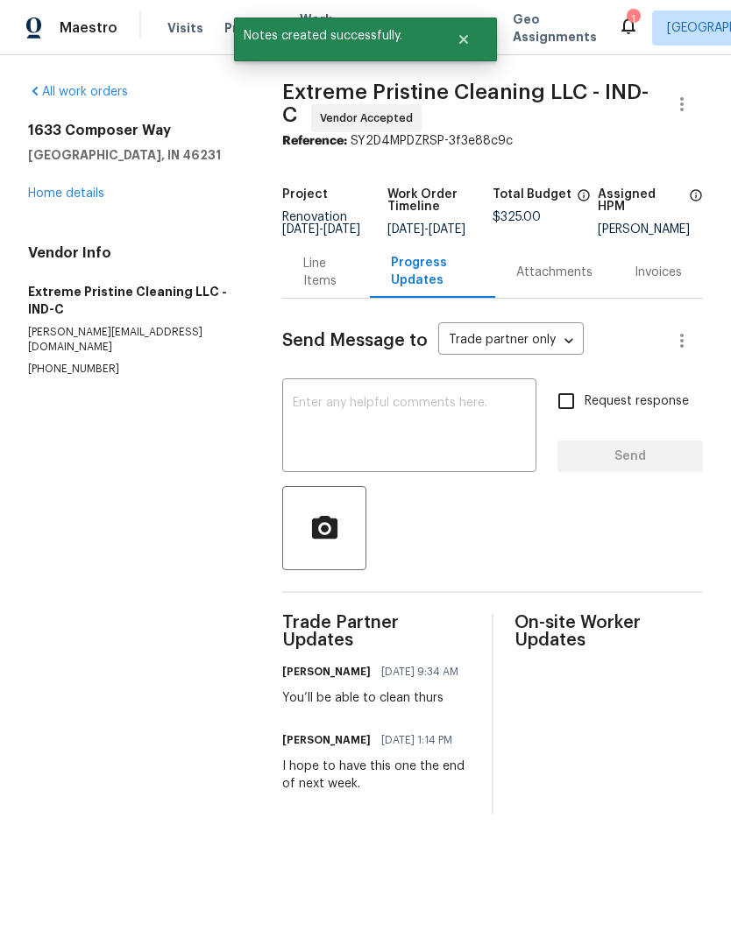
click at [321, 406] on div "x ​" at bounding box center [409, 427] width 254 height 89
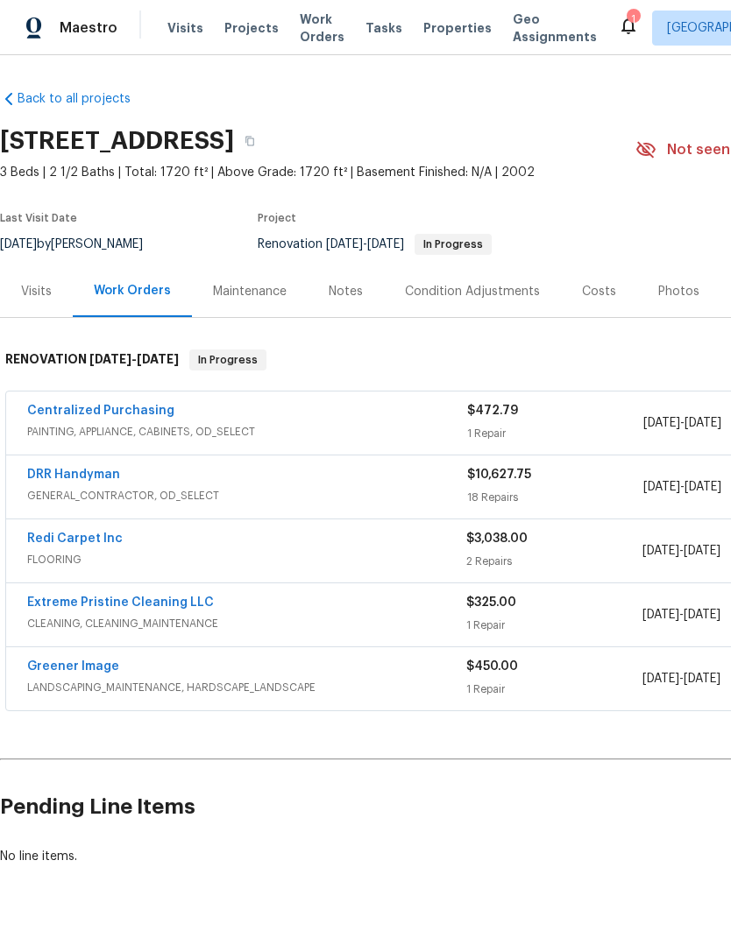
click at [350, 289] on div "Notes" at bounding box center [346, 292] width 34 height 18
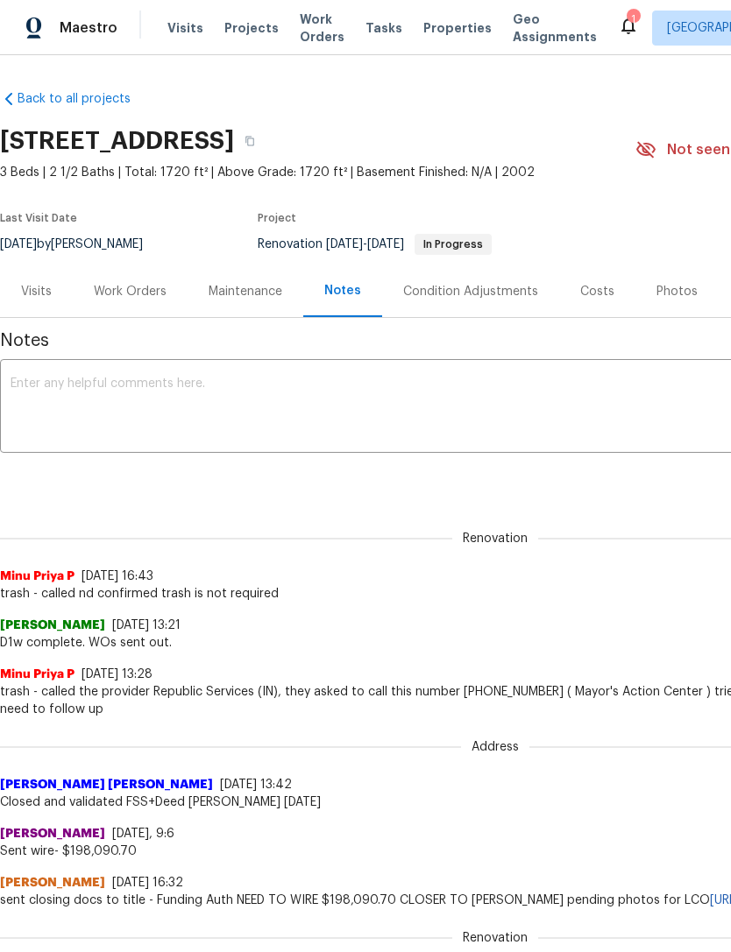
click at [46, 407] on textarea at bounding box center [495, 408] width 969 height 61
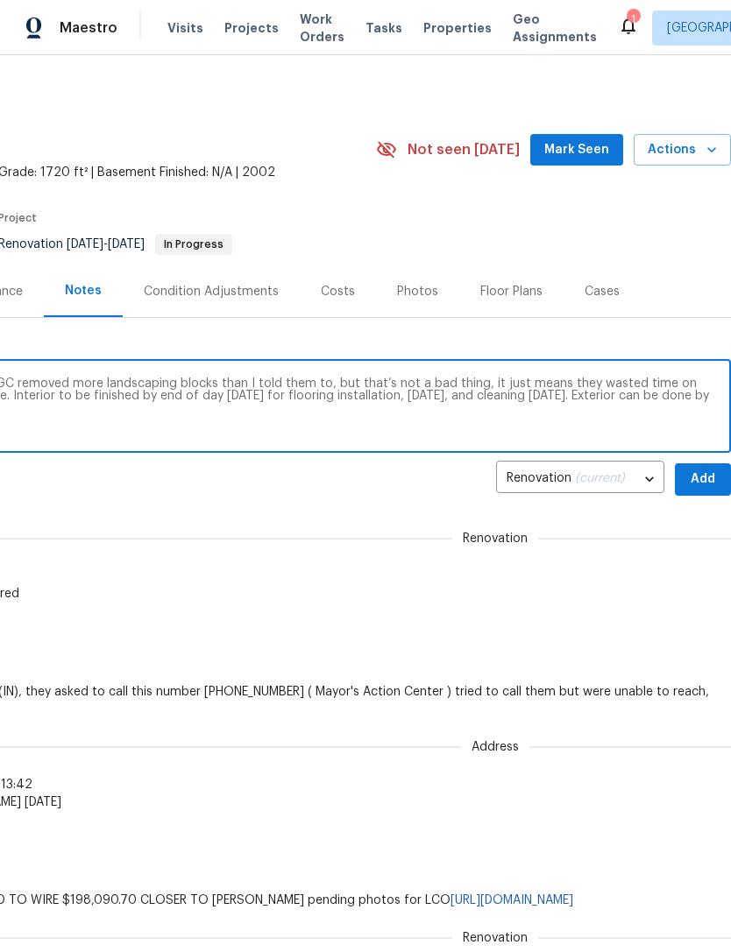
scroll to position [0, 259]
type textarea "Driveway complete. Excavation complete. GC removed more landscaping blocks than…"
click at [695, 480] on span "Add" at bounding box center [703, 480] width 28 height 22
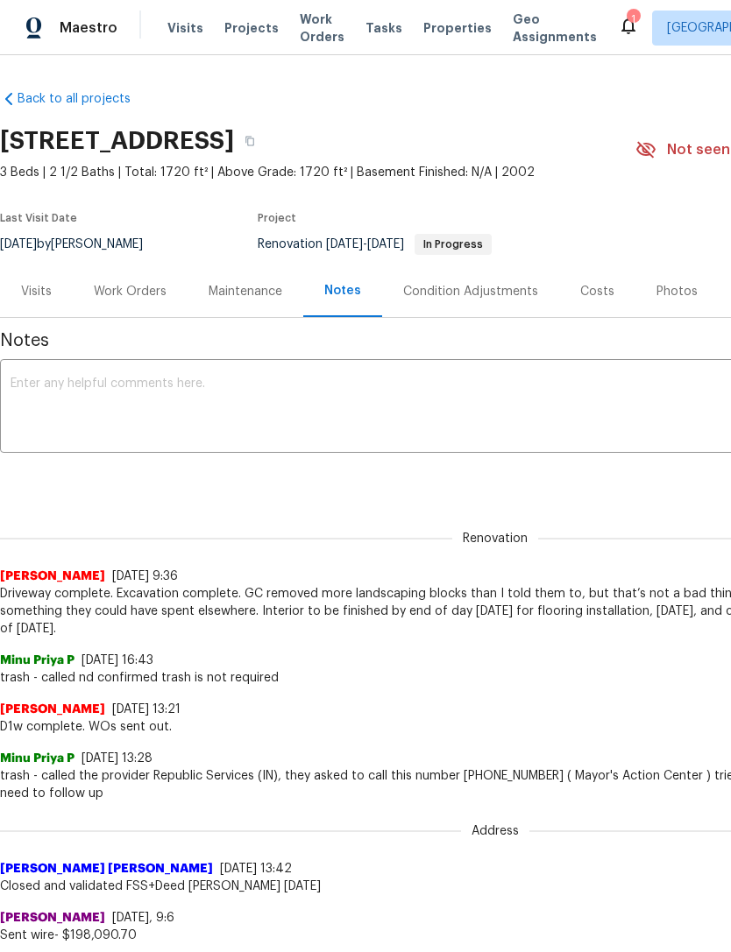
scroll to position [0, 0]
click at [138, 293] on div "Work Orders" at bounding box center [130, 292] width 73 height 18
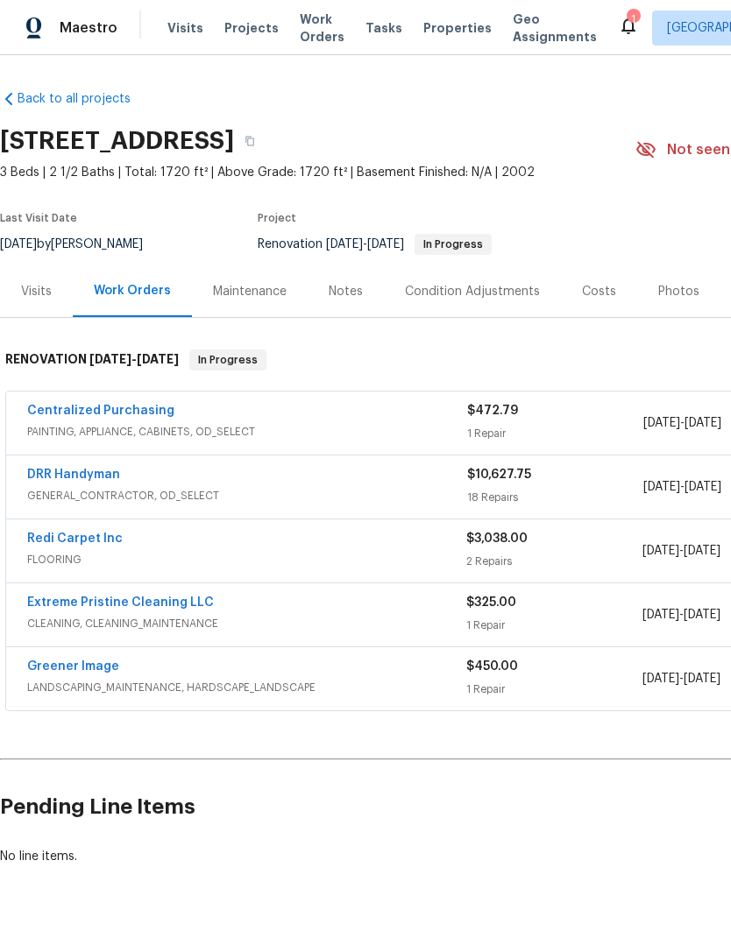
click at [72, 672] on link "Greener Image" at bounding box center [73, 667] width 92 height 12
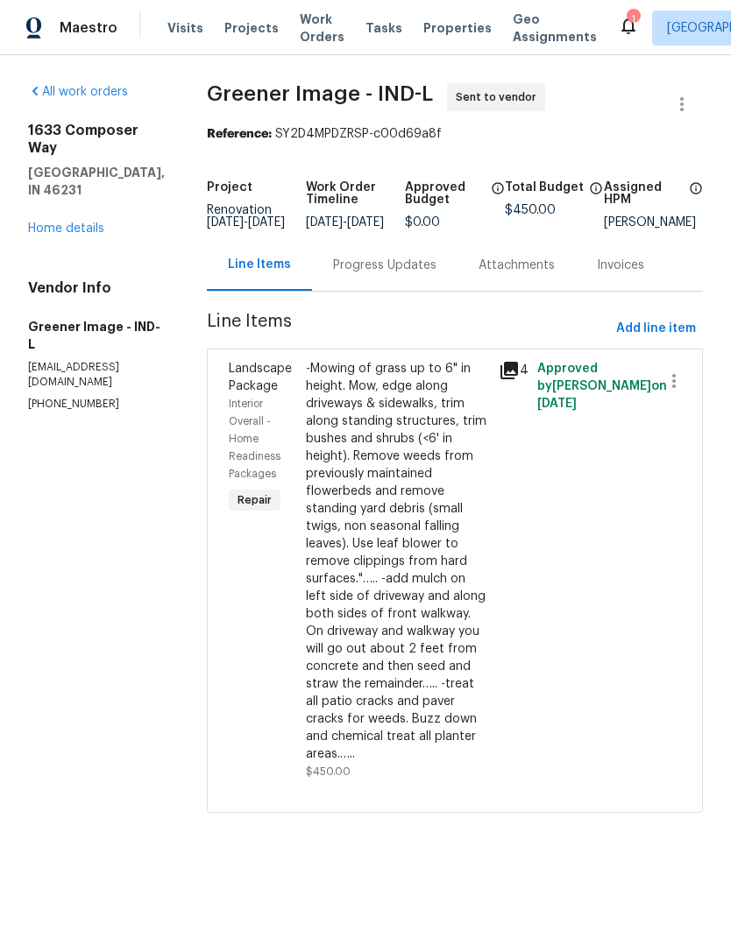
click at [454, 655] on div "-Mowing of grass up to 6" in height. Mow, edge along driveways & sidewalks, tri…" at bounding box center [397, 561] width 182 height 403
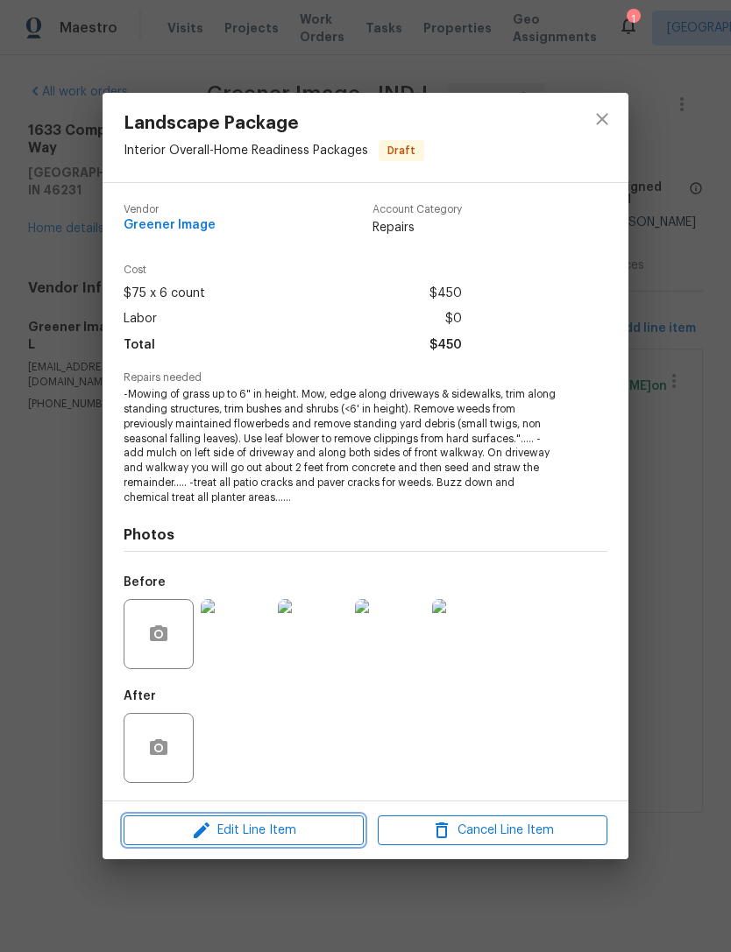
click at [204, 839] on icon "button" at bounding box center [201, 830] width 21 height 21
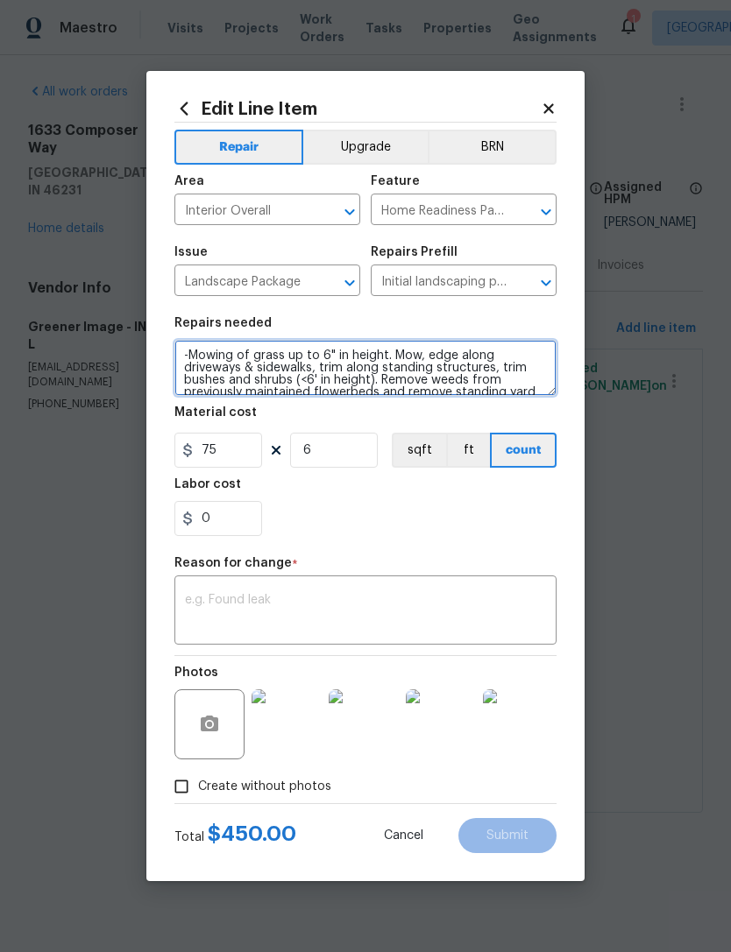
click at [243, 375] on textarea "-Mowing of grass up to 6" in height. Mow, edge along driveways & sidewalks, tri…" at bounding box center [365, 368] width 382 height 56
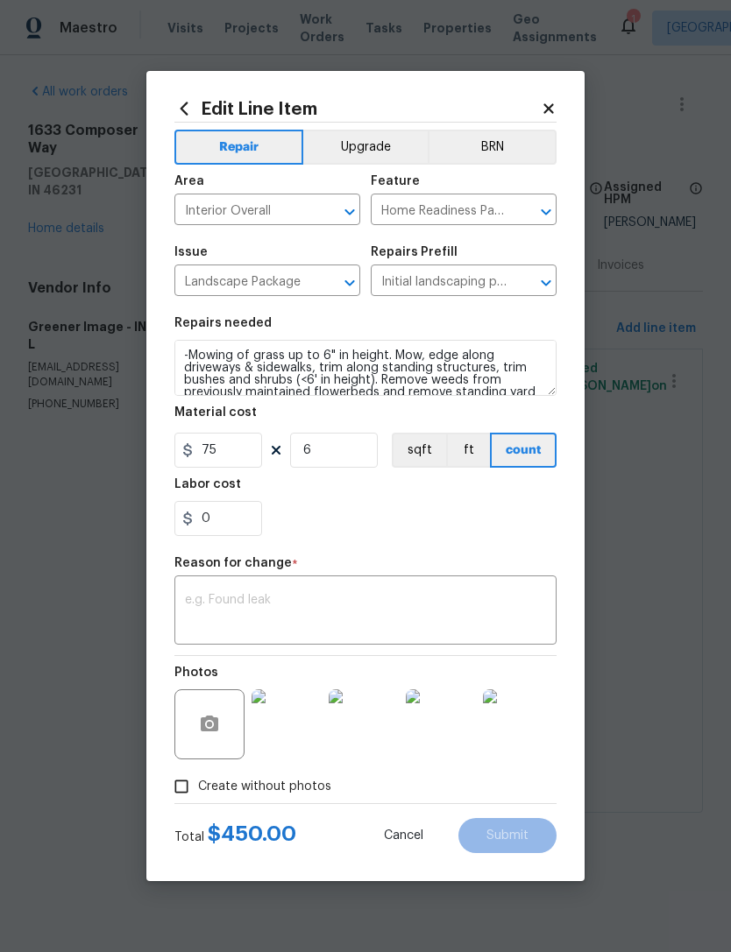
click at [549, 101] on icon at bounding box center [549, 109] width 16 height 16
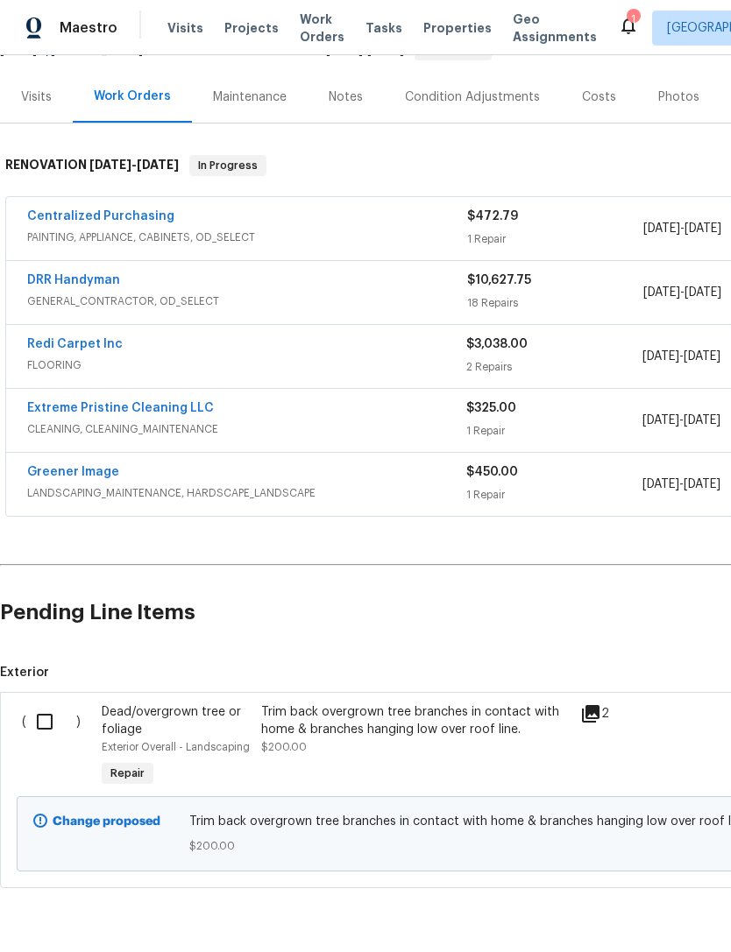
scroll to position [194, 0]
click at [51, 728] on input "checkbox" at bounding box center [51, 722] width 50 height 37
checkbox input "true"
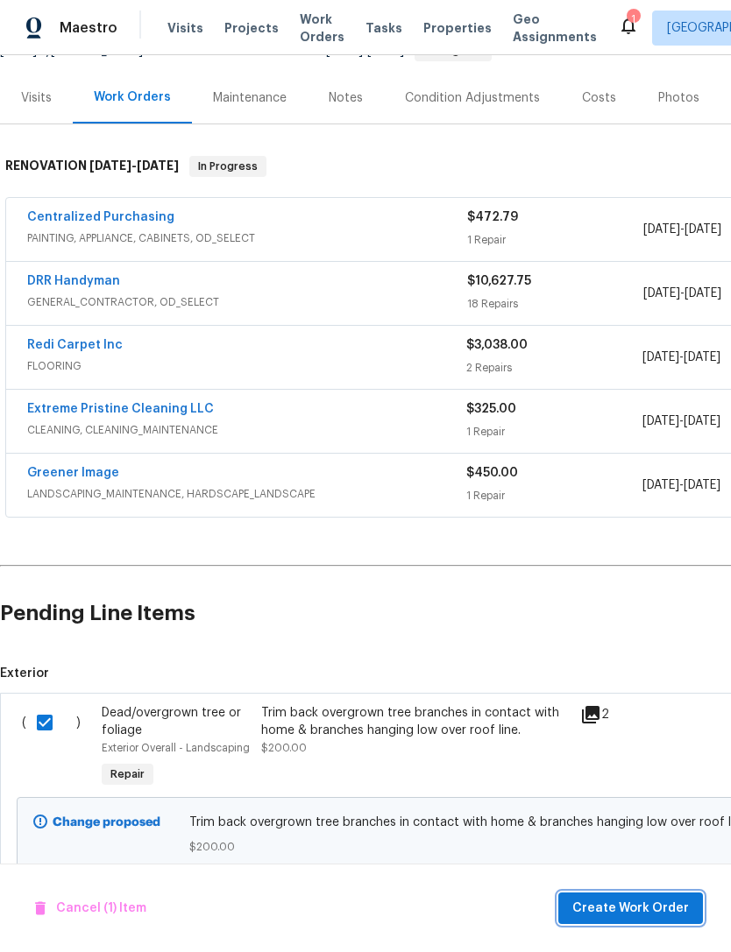
click at [652, 907] on span "Create Work Order" at bounding box center [630, 909] width 117 height 22
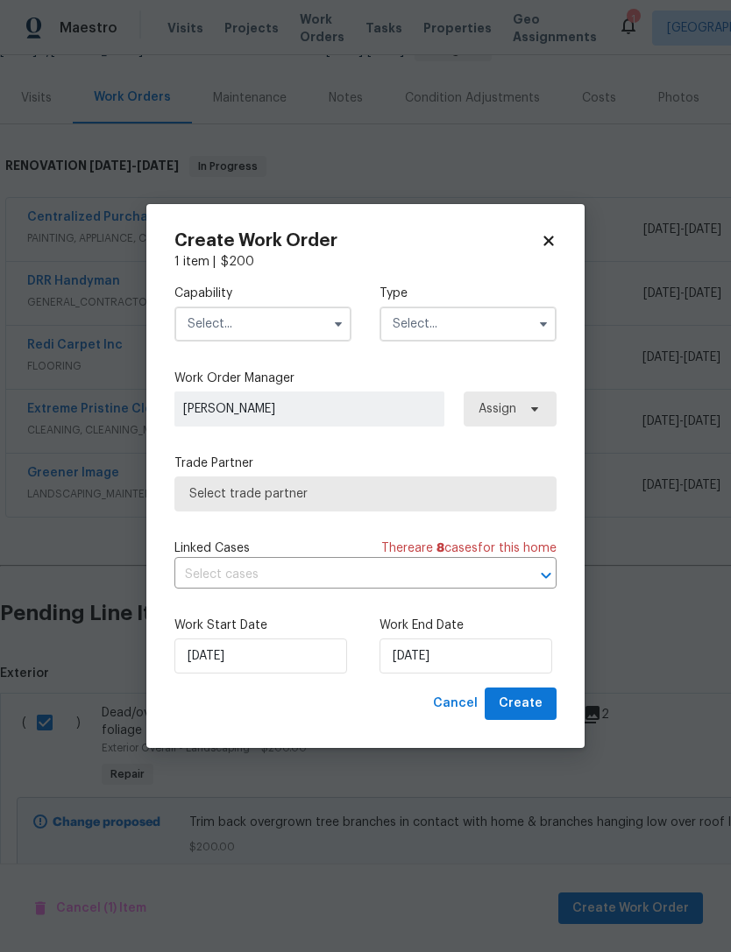
click at [205, 321] on input "text" at bounding box center [262, 324] width 177 height 35
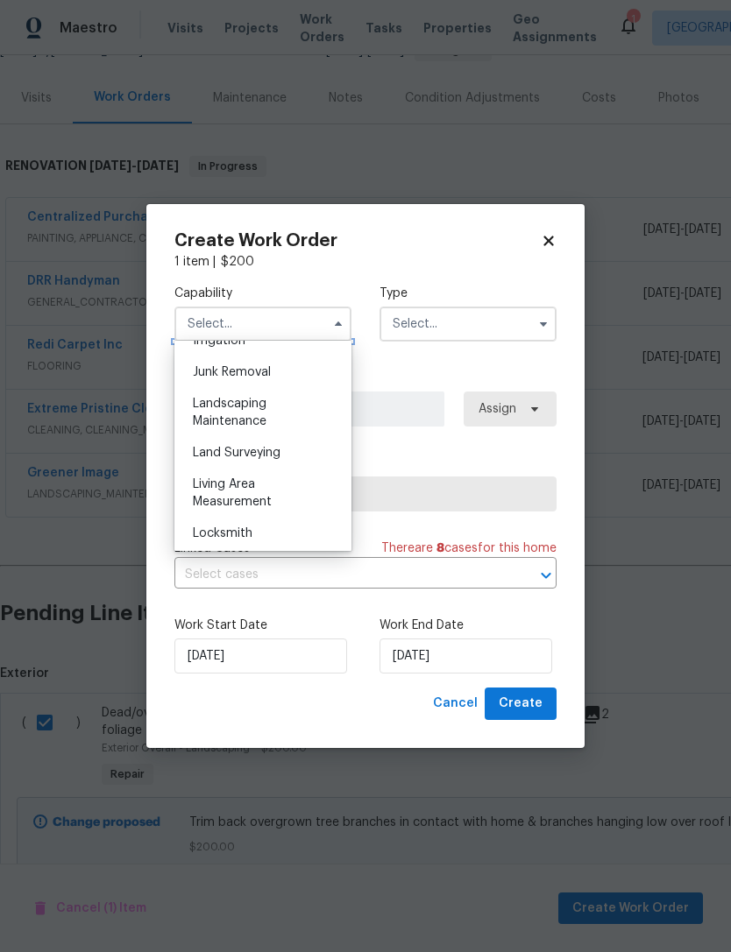
scroll to position [1111, 0]
click at [220, 416] on span "Landscaping Maintenance" at bounding box center [230, 412] width 74 height 30
type input "Landscaping Maintenance"
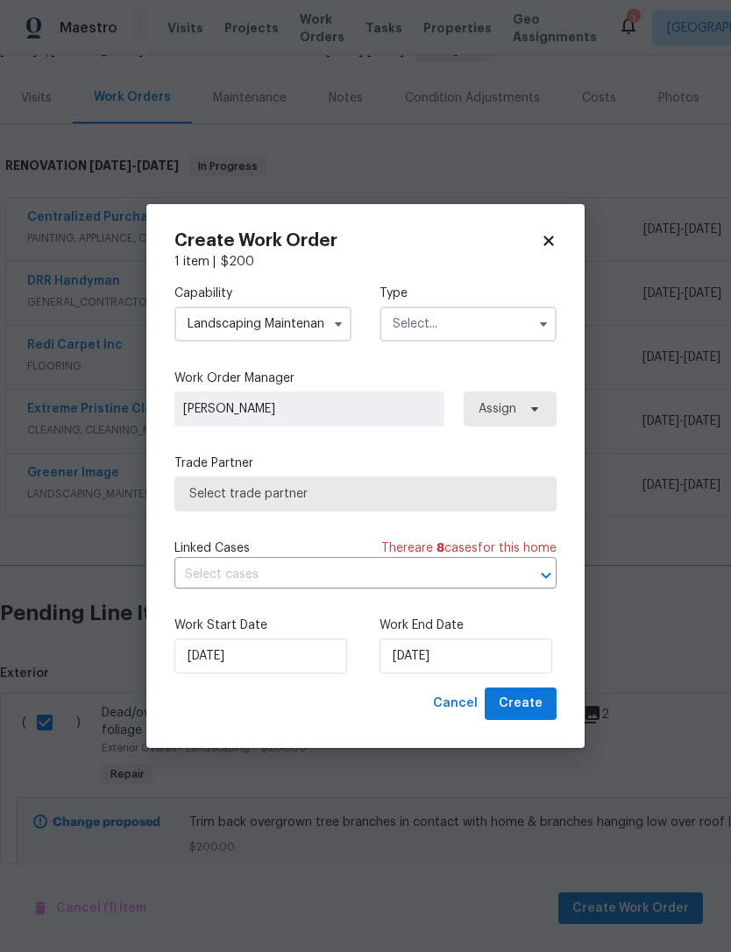
click at [428, 327] on input "text" at bounding box center [467, 324] width 177 height 35
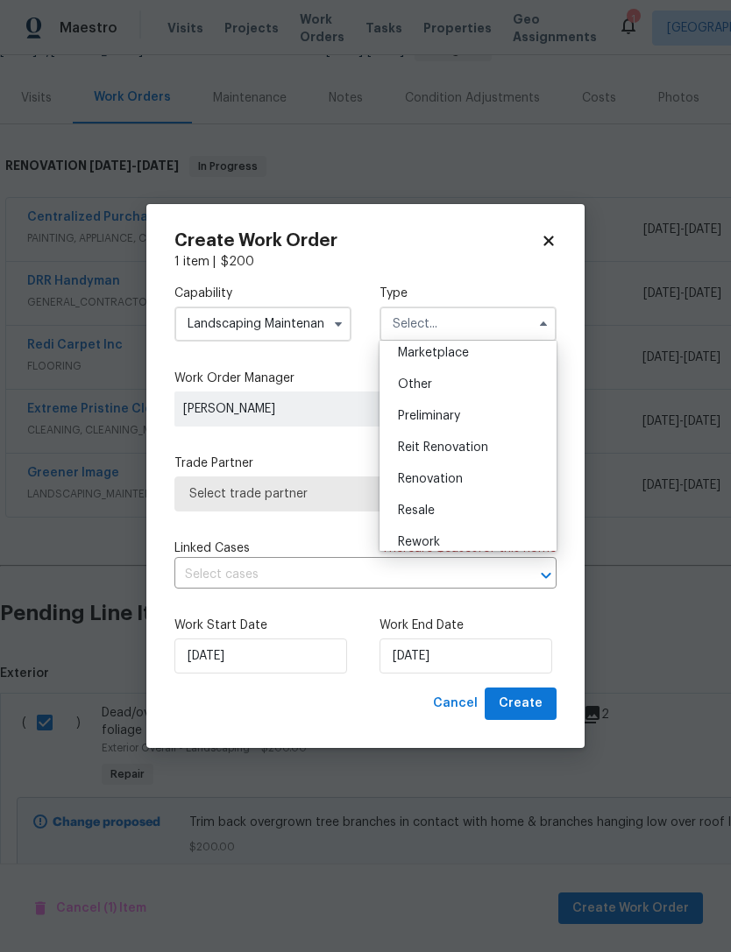
scroll to position [322, 0]
click at [411, 485] on span "Renovation" at bounding box center [430, 480] width 65 height 12
type input "Renovation"
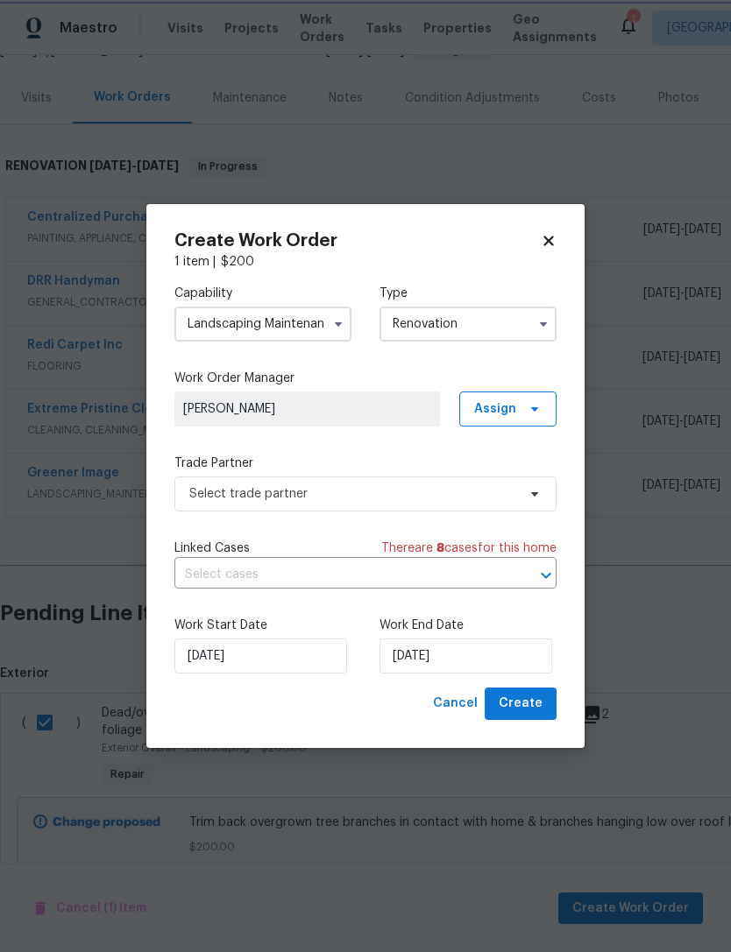
scroll to position [0, 0]
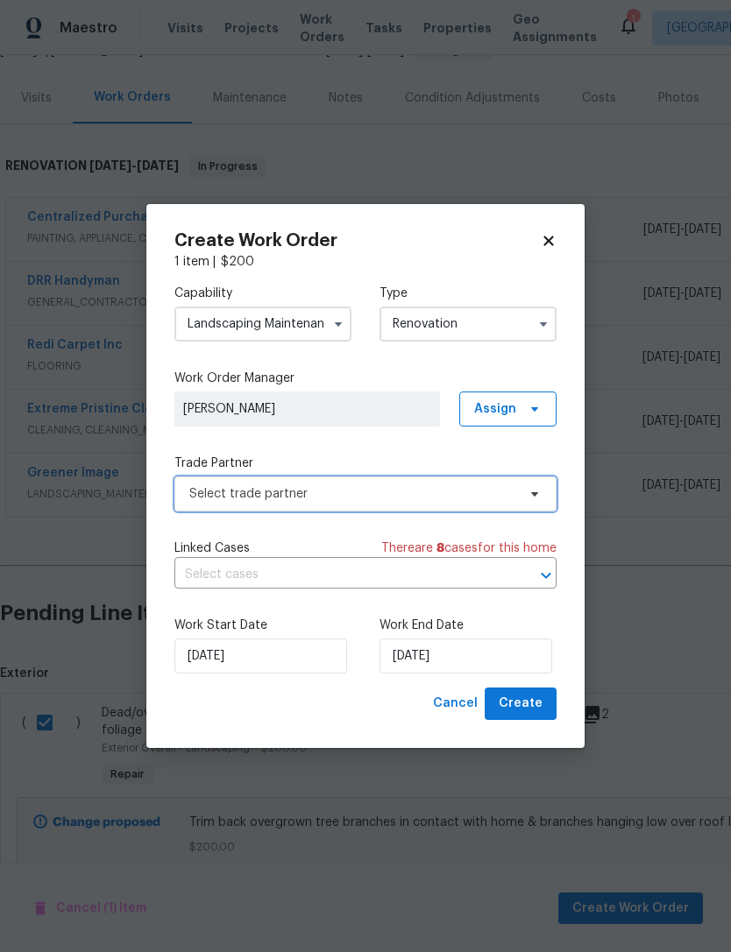
click at [200, 502] on span "Select trade partner" at bounding box center [365, 494] width 382 height 35
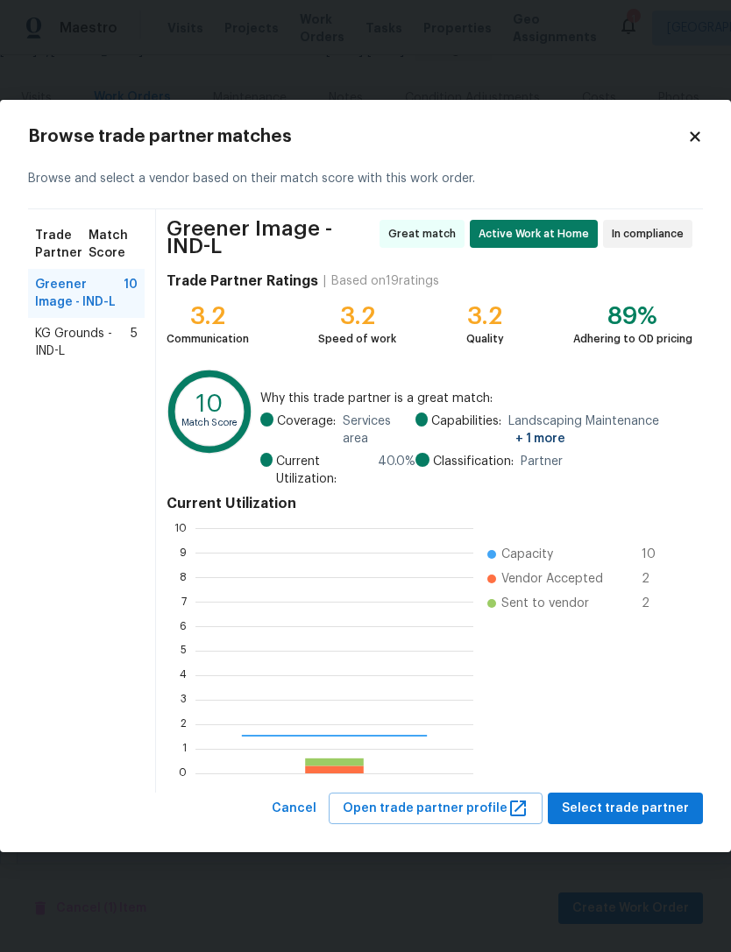
scroll to position [245, 278]
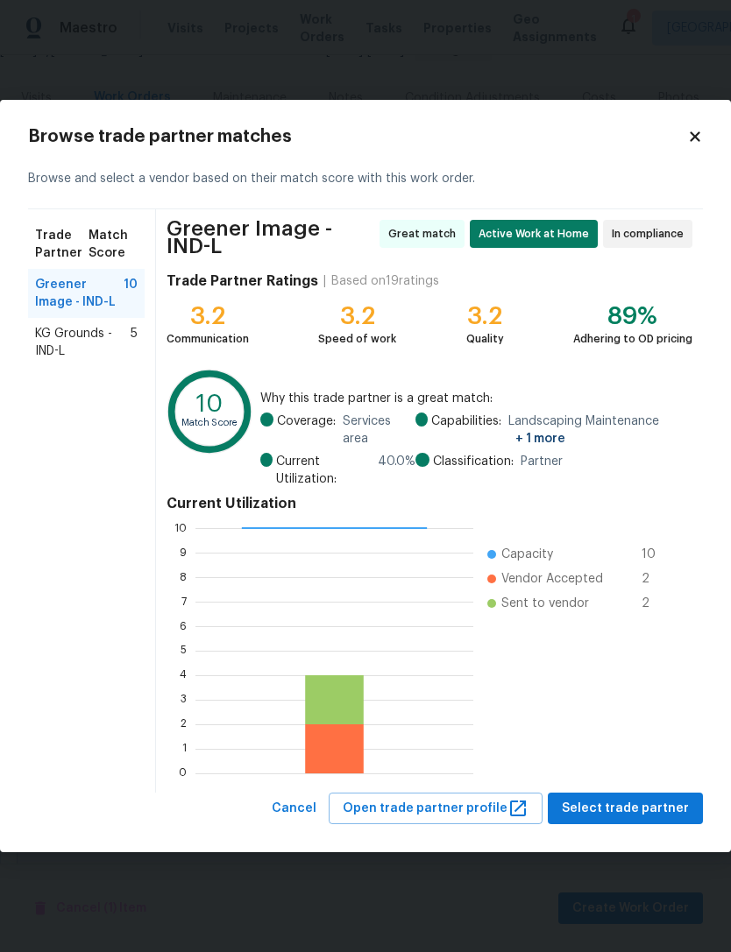
click at [53, 294] on span "Greener Image - IND-L" at bounding box center [79, 293] width 89 height 35
click at [654, 813] on span "Select trade partner" at bounding box center [625, 809] width 127 height 22
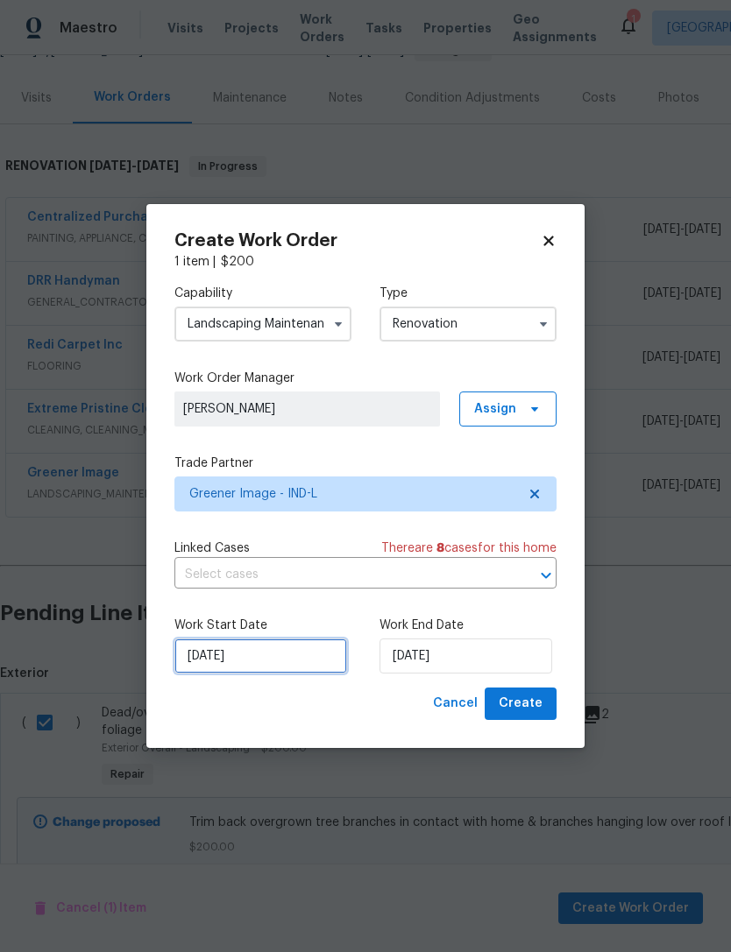
click at [228, 672] on input "[DATE]" at bounding box center [260, 656] width 173 height 35
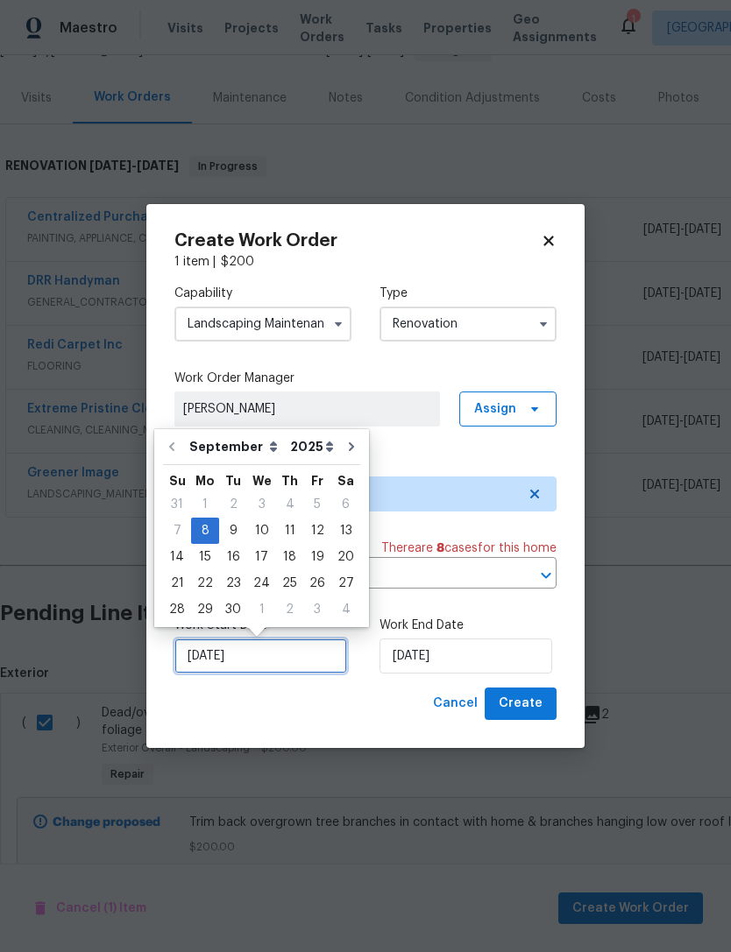
scroll to position [32, 0]
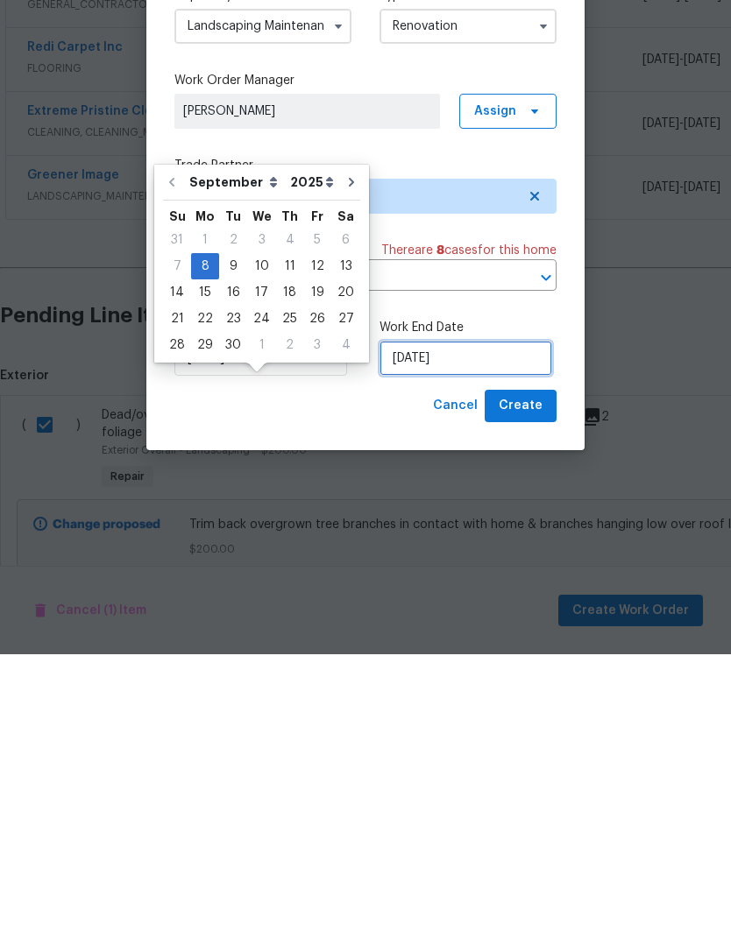
click at [449, 639] on input "[DATE]" at bounding box center [465, 656] width 173 height 35
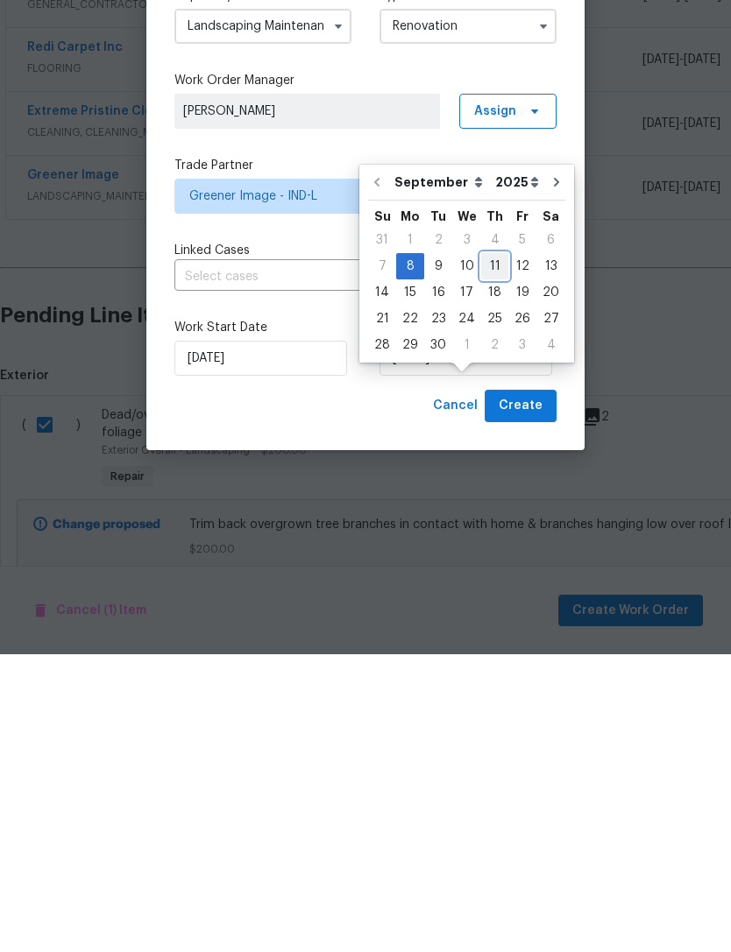
click at [495, 552] on div "11" at bounding box center [494, 564] width 27 height 25
type input "[DATE]"
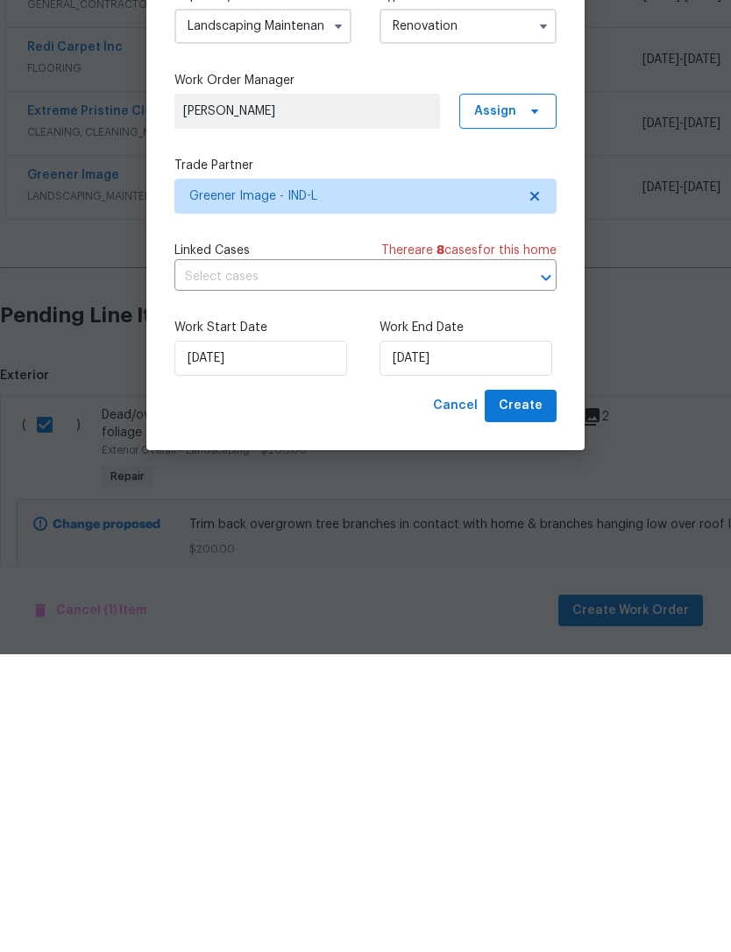
scroll to position [56, 0]
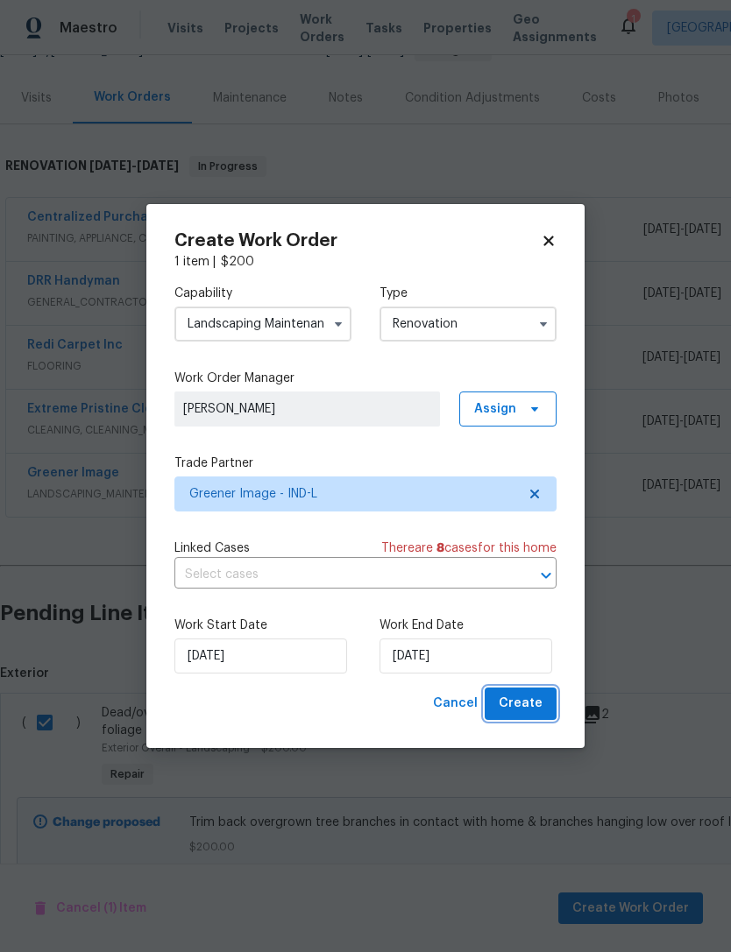
click at [505, 711] on span "Create" at bounding box center [521, 704] width 44 height 22
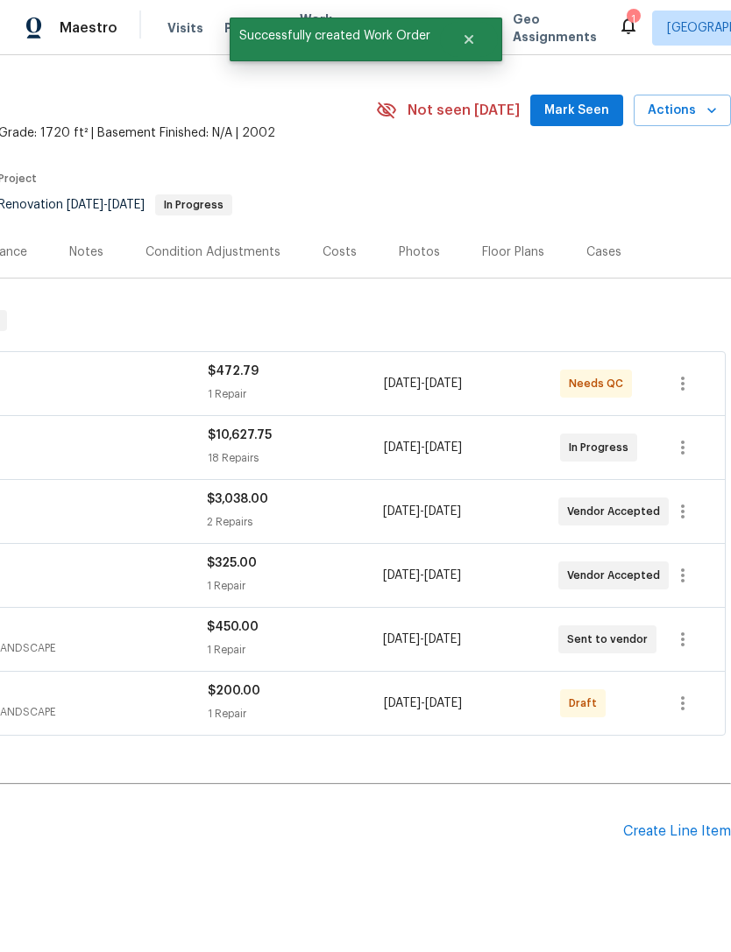
scroll to position [39, 259]
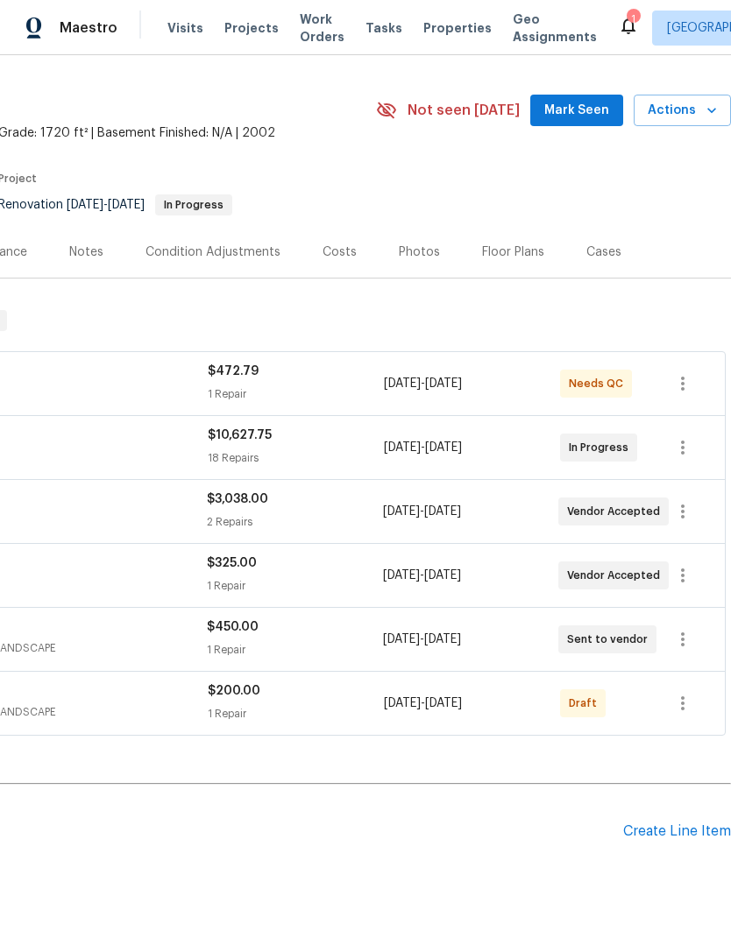
click at [462, 697] on span "[DATE]" at bounding box center [443, 703] width 37 height 12
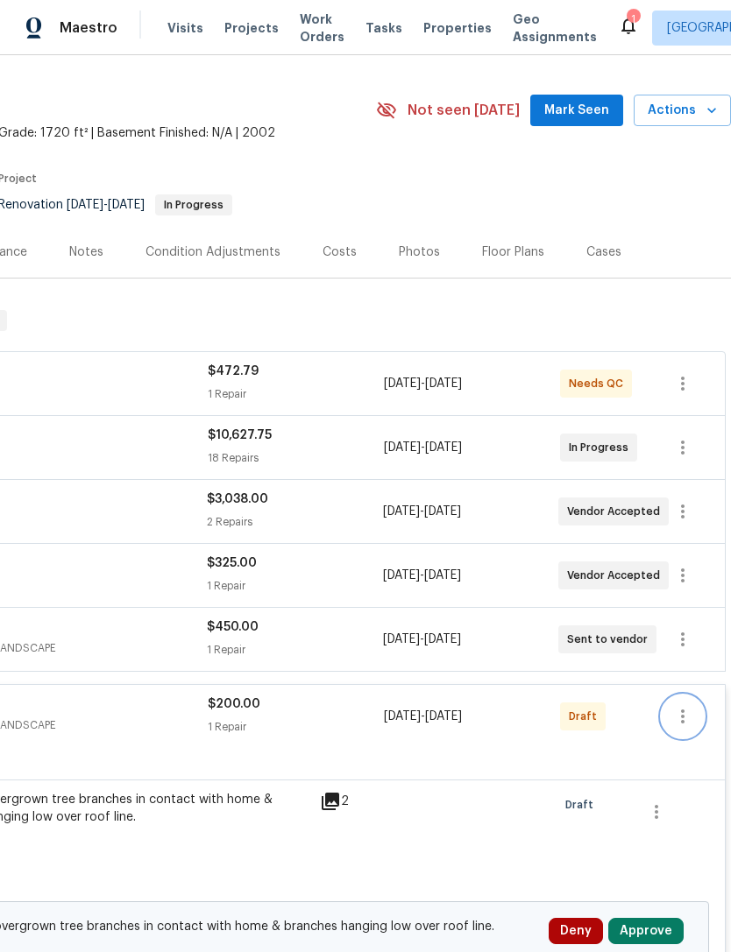
click at [678, 706] on icon "button" at bounding box center [682, 716] width 21 height 21
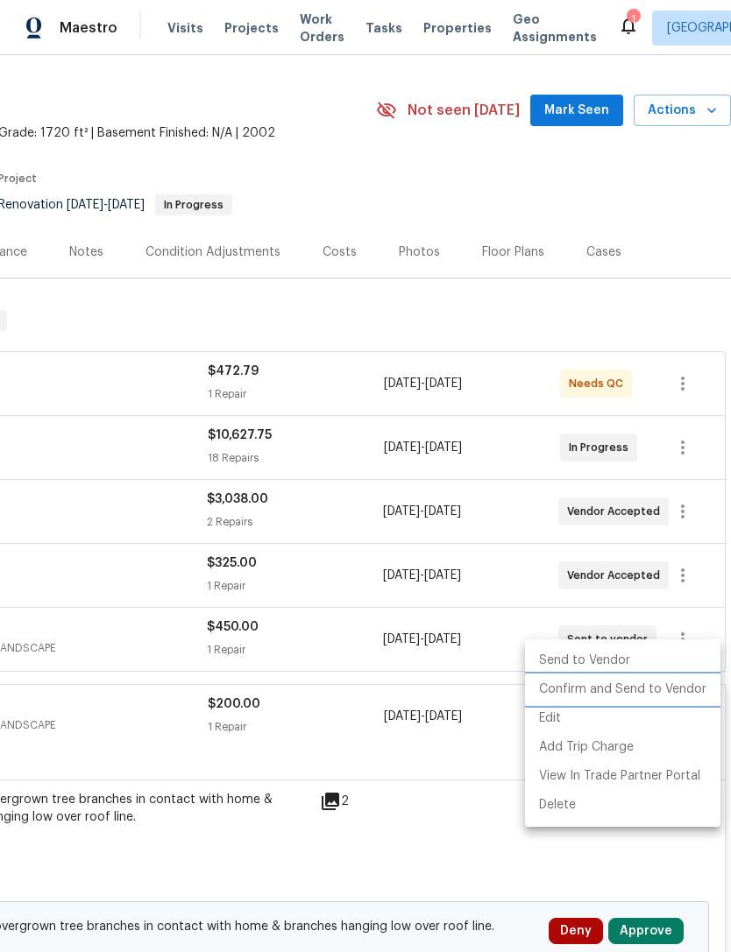
click at [617, 692] on li "Confirm and Send to Vendor" at bounding box center [622, 690] width 195 height 29
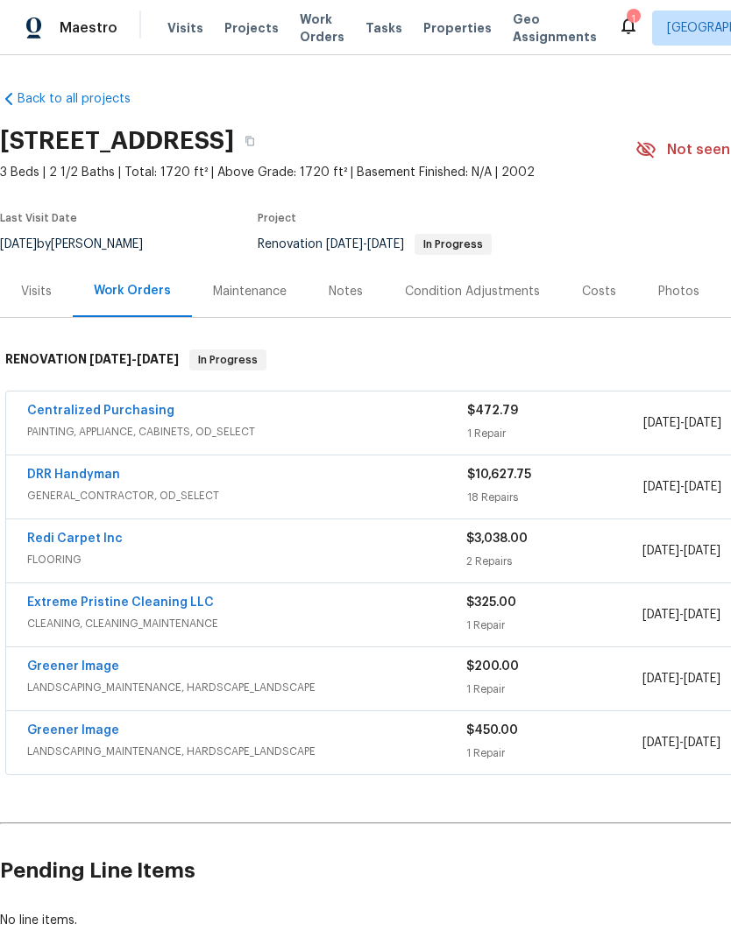
click at [51, 544] on link "Redi Carpet Inc" at bounding box center [75, 539] width 96 height 12
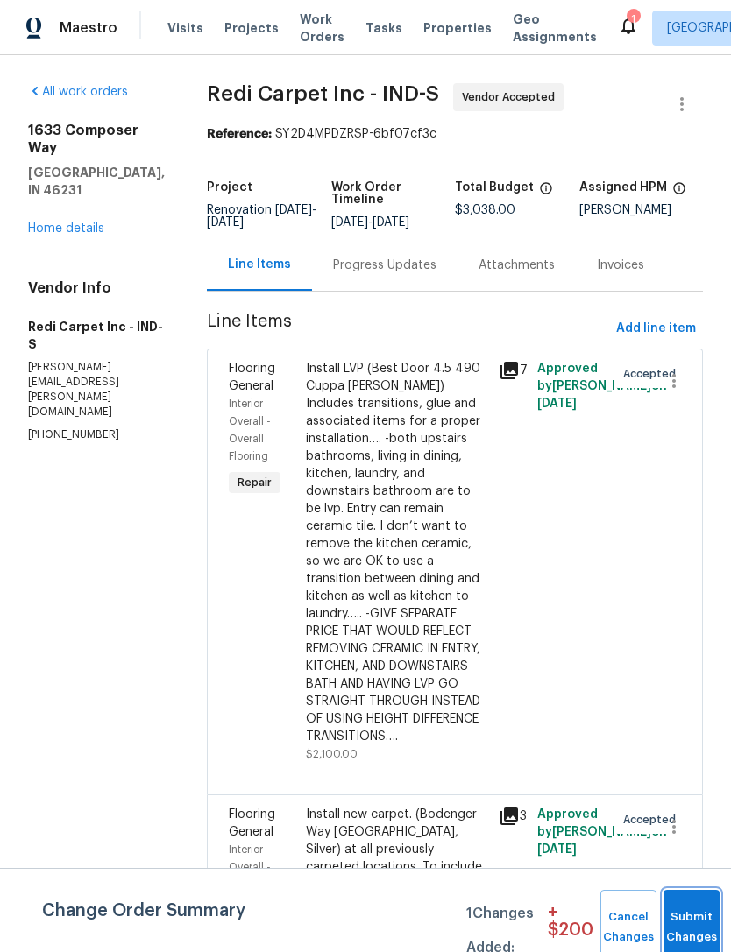
click at [690, 915] on button "Submit Changes" at bounding box center [691, 927] width 56 height 75
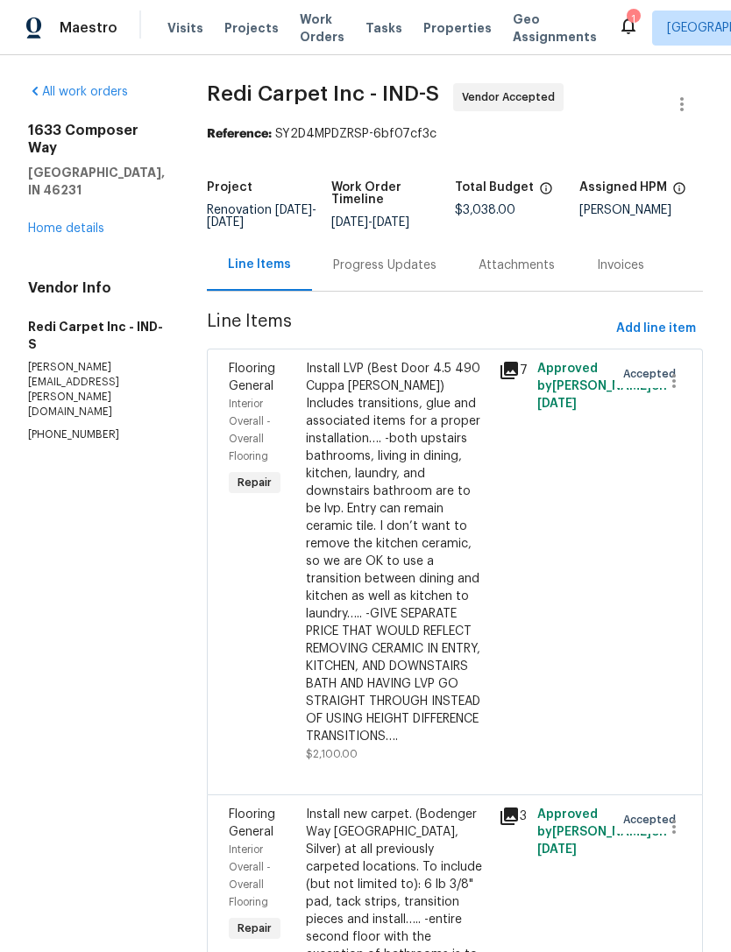
click at [172, 33] on span "Visits" at bounding box center [185, 28] width 36 height 18
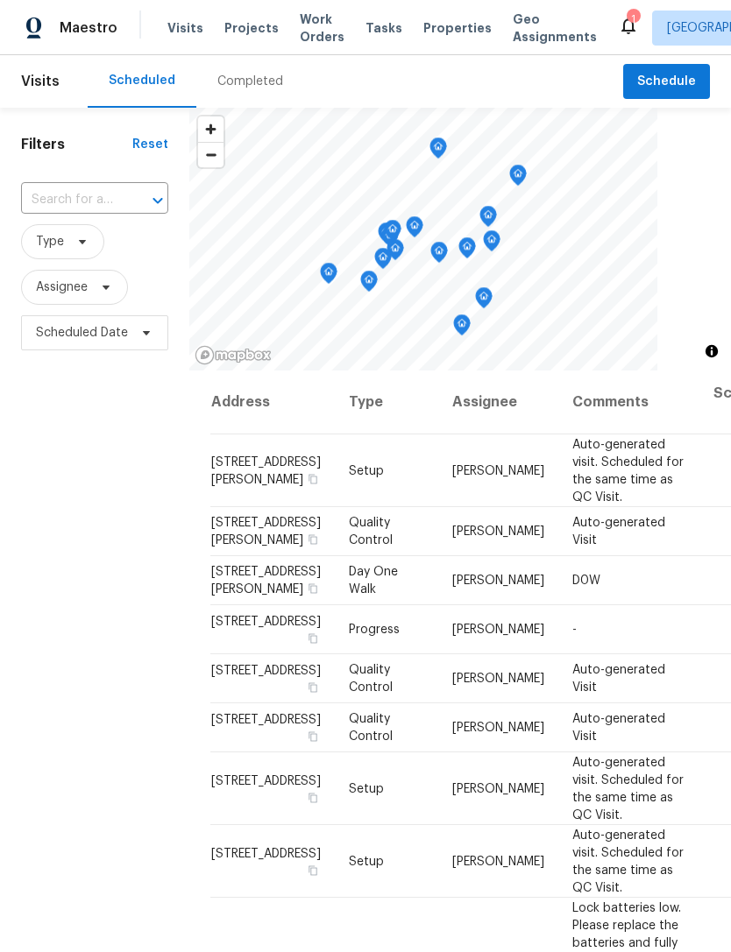
click at [74, 203] on input "text" at bounding box center [70, 200] width 98 height 27
type input "composer"
click at [58, 255] on li "[STREET_ADDRESS]" at bounding box center [93, 240] width 146 height 29
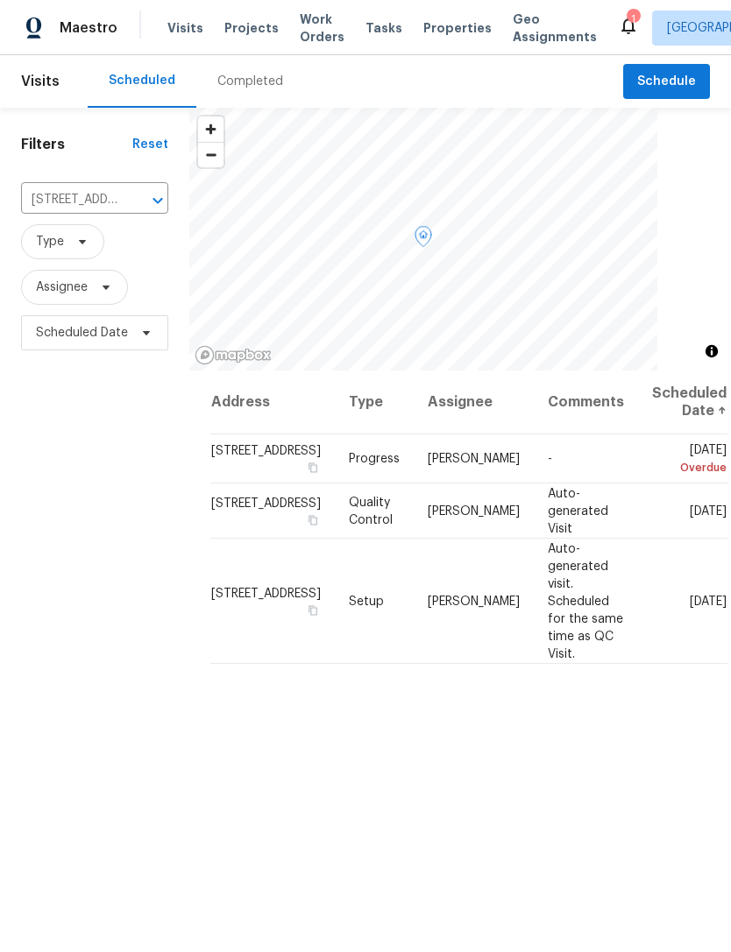
click at [0, 0] on icon at bounding box center [0, 0] width 0 height 0
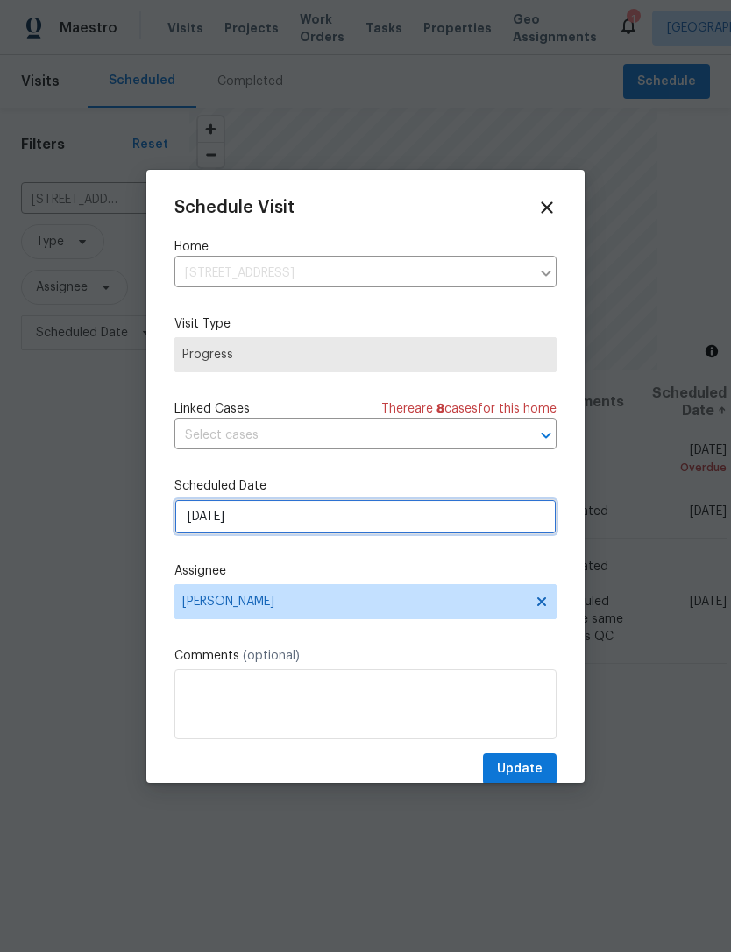
click at [201, 525] on input "9/5/2025" at bounding box center [365, 516] width 382 height 35
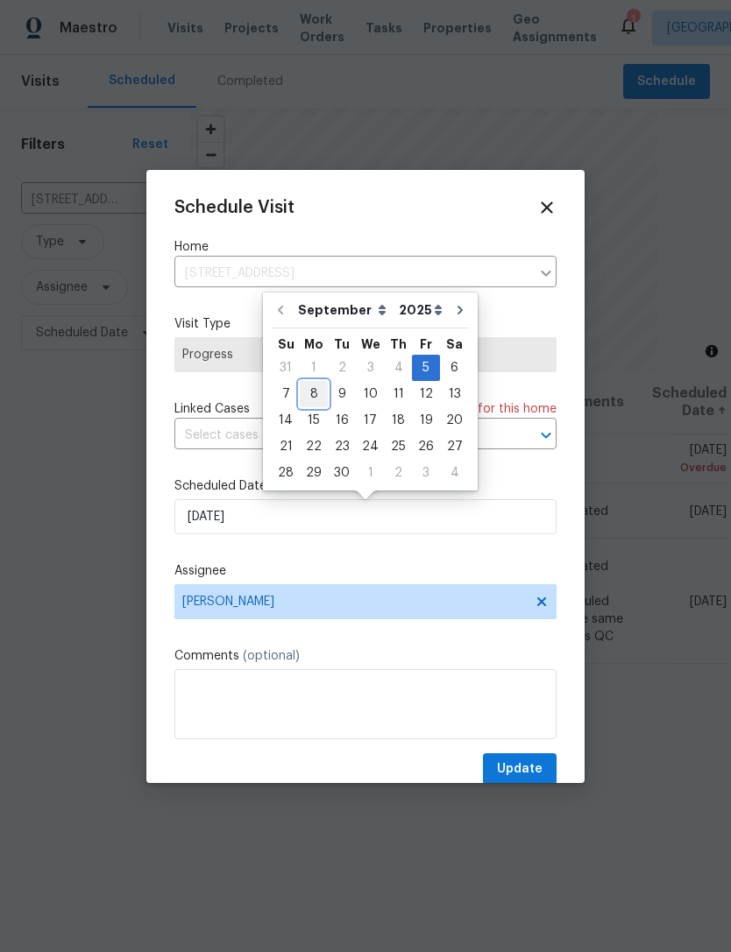
click at [304, 396] on div "8" at bounding box center [314, 394] width 28 height 25
type input "[DATE]"
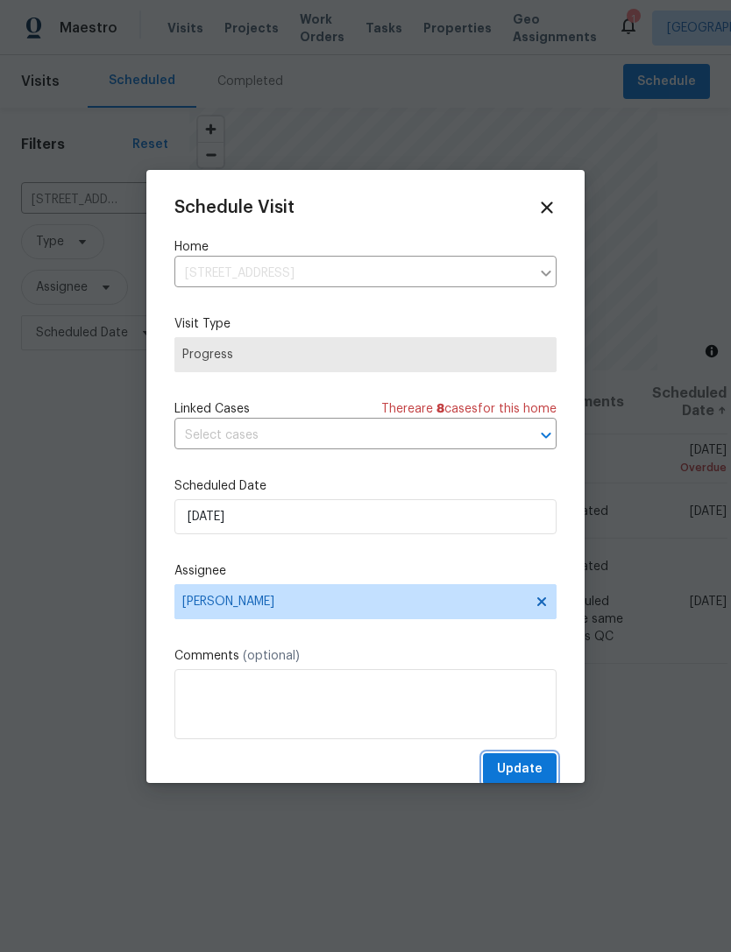
click at [527, 764] on span "Update" at bounding box center [520, 770] width 46 height 22
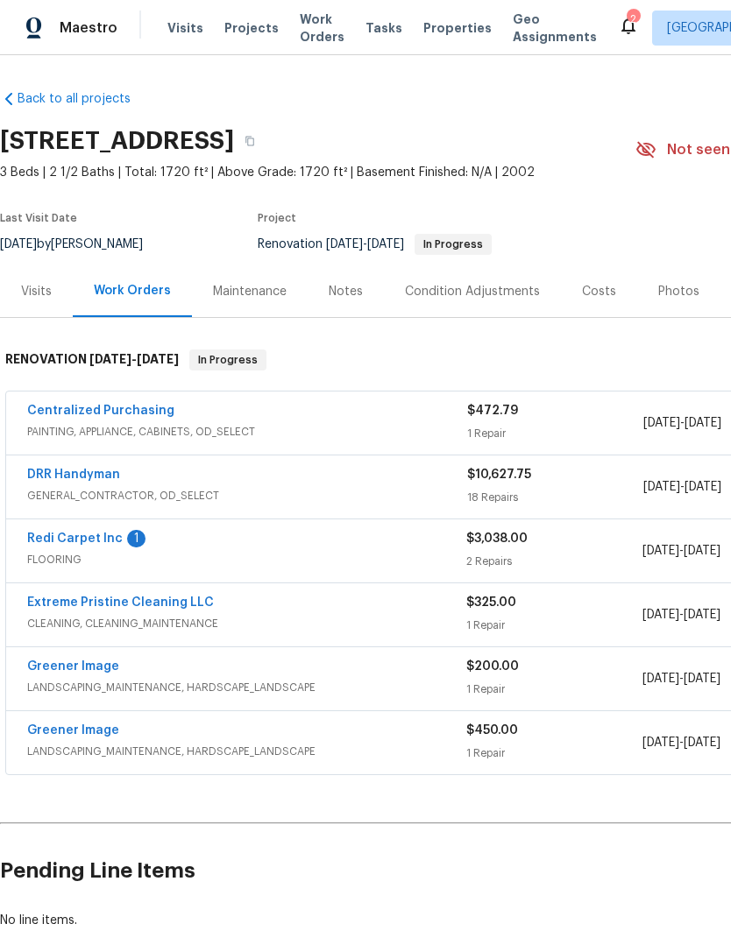
click at [60, 542] on link "Redi Carpet Inc" at bounding box center [75, 539] width 96 height 12
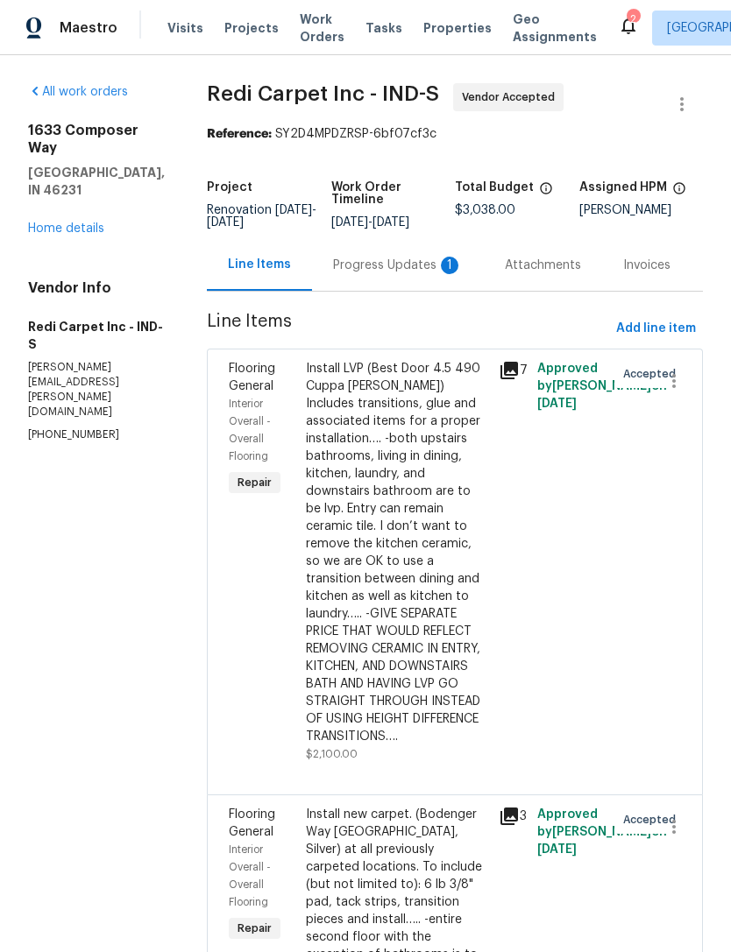
click at [389, 264] on div "Progress Updates 1" at bounding box center [398, 266] width 130 height 18
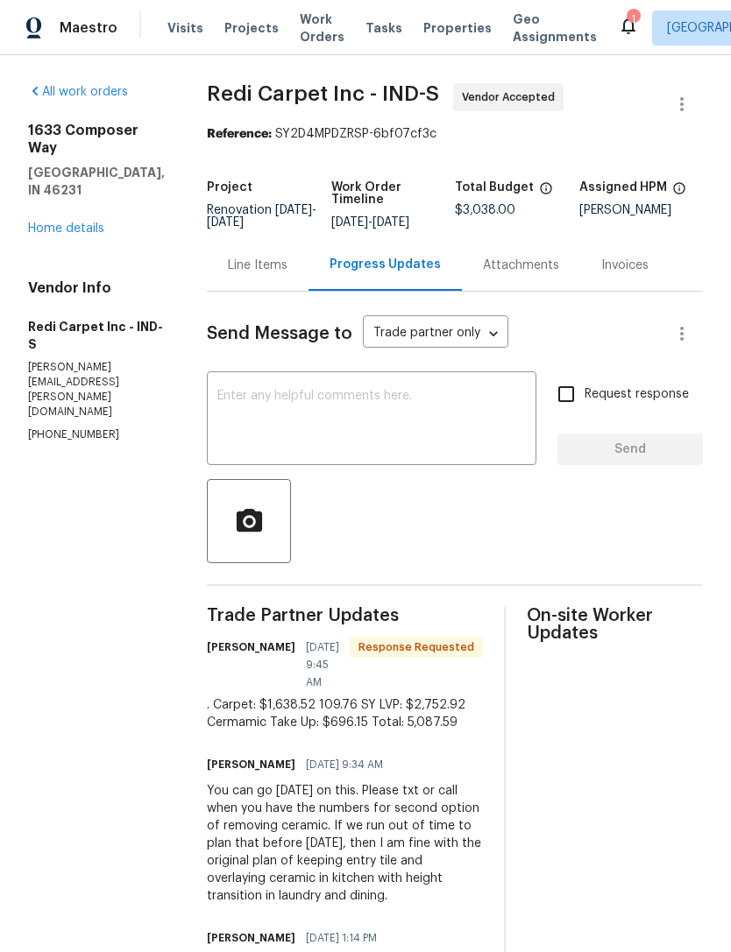
click at [548, 260] on div "Attachments" at bounding box center [521, 266] width 76 height 18
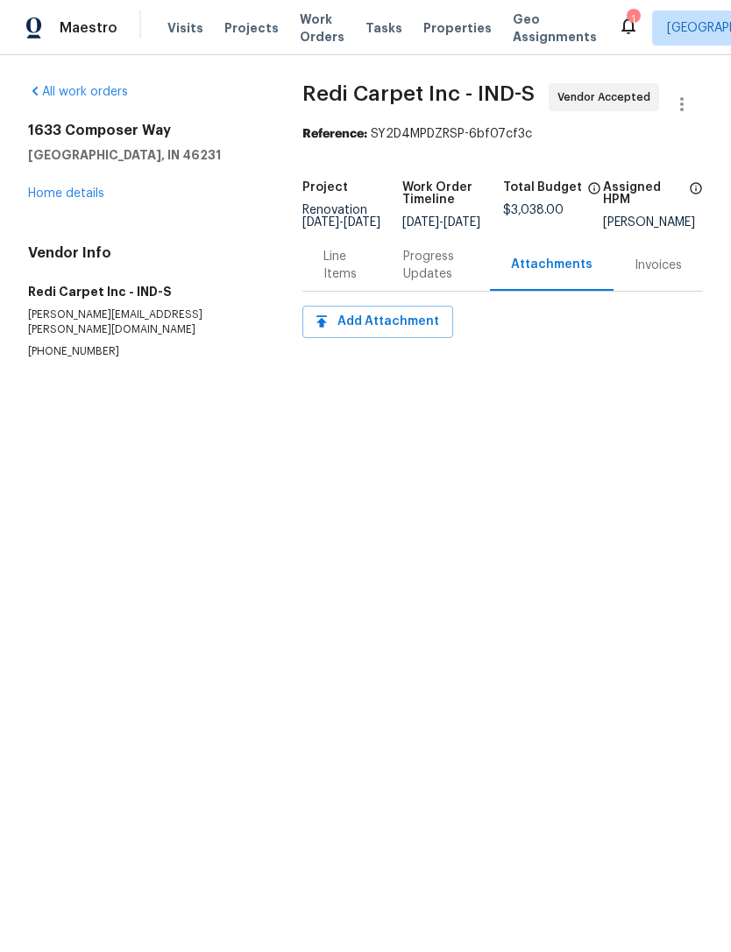
click at [438, 271] on div "Progress Updates" at bounding box center [436, 265] width 66 height 35
